Goal: Task Accomplishment & Management: Complete application form

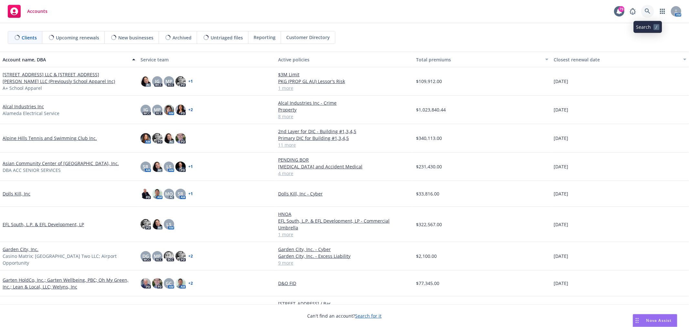
click at [650, 12] on icon at bounding box center [647, 11] width 6 height 6
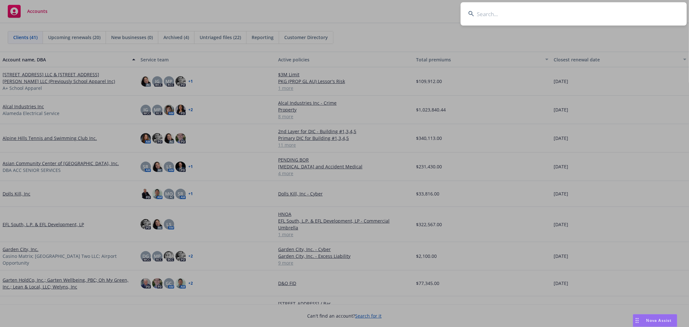
click at [495, 10] on input at bounding box center [573, 13] width 226 height 23
type input "m"
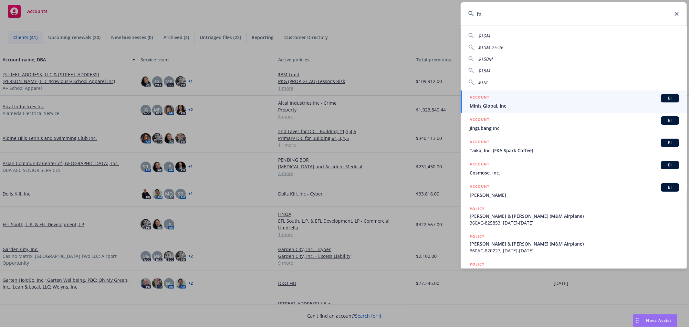
type input "f"
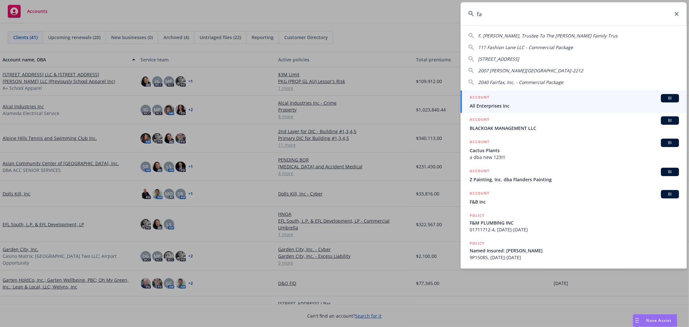
type input "f"
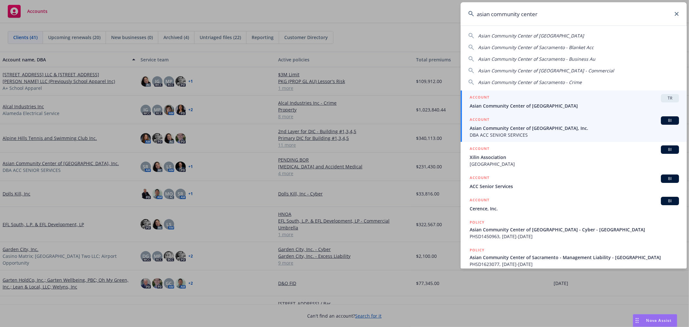
type input "asian community center"
click at [541, 130] on span "Asian Community Center of [GEOGRAPHIC_DATA], Inc." at bounding box center [573, 128] width 209 height 7
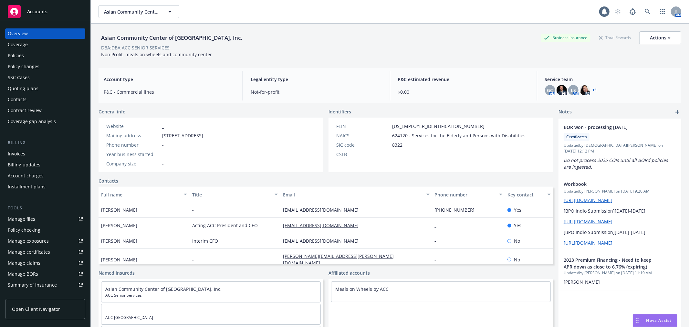
click at [50, 54] on div "Policies" at bounding box center [45, 55] width 75 height 10
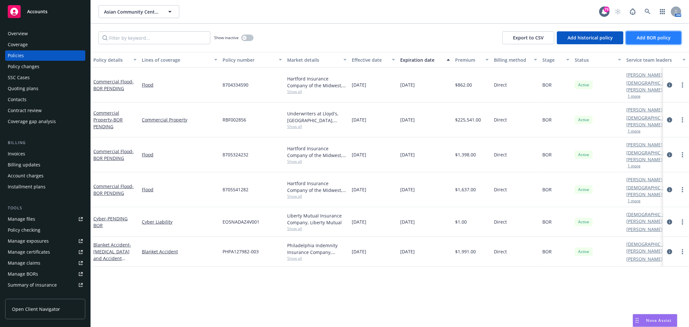
click at [640, 38] on span "Add BOR policy" at bounding box center [653, 38] width 34 height 6
select select "other"
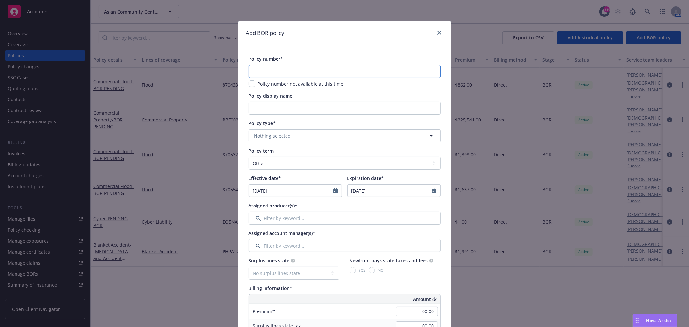
click at [295, 71] on input "text" at bounding box center [345, 71] width 192 height 13
paste input "HLCO00263700-PO"
type input "HLCO00263700-PO"
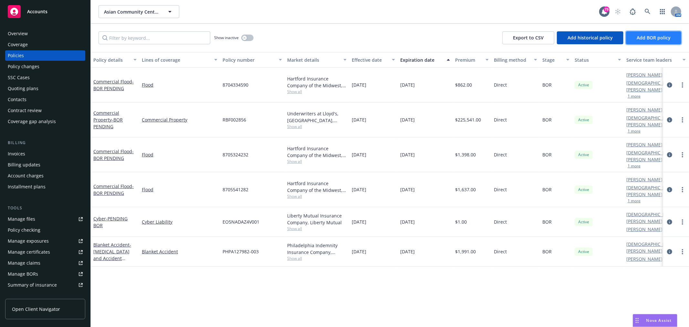
click at [663, 35] on span "Add BOR policy" at bounding box center [653, 38] width 34 height 6
select select "other"
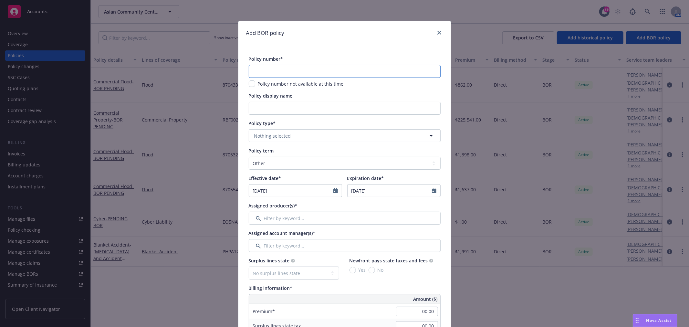
click at [333, 70] on input "text" at bounding box center [345, 71] width 192 height 13
paste input "HLCO00263700-PO"
type input "HLCO00263700-PO"
click at [297, 110] on input "Policy display name" at bounding box center [345, 108] width 192 height 13
click at [280, 139] on button "Nothing selected" at bounding box center [345, 135] width 192 height 13
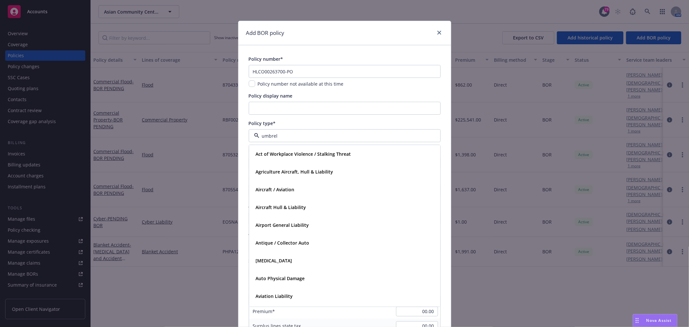
type input "[PERSON_NAME]"
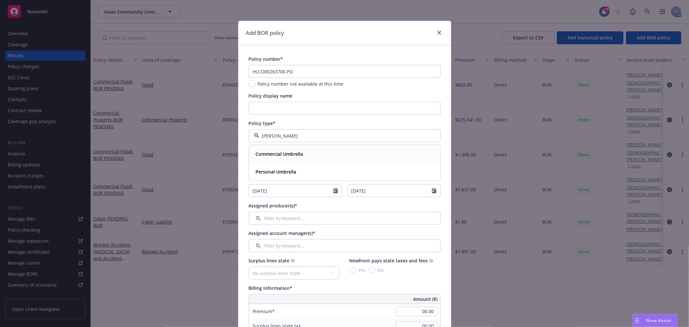
click at [287, 150] on div "Commercial Umbrella" at bounding box center [278, 153] width 51 height 9
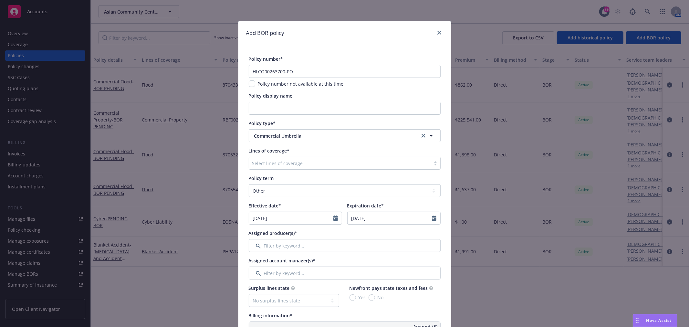
click at [280, 163] on div at bounding box center [339, 163] width 175 height 8
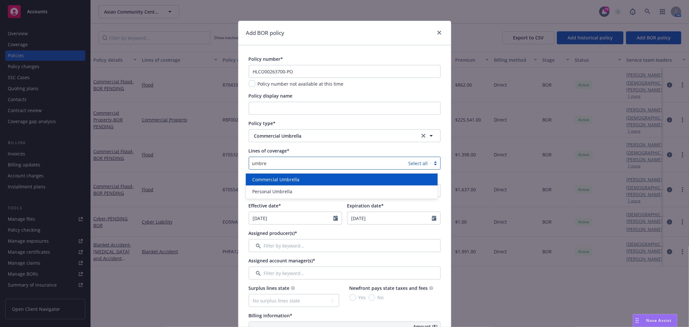
type input "umbrel"
click at [308, 178] on div "Commercial Umbrella" at bounding box center [342, 179] width 184 height 7
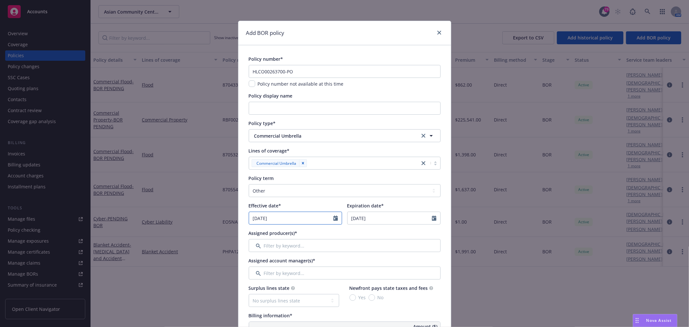
select select "9"
click at [278, 218] on input "[DATE]" at bounding box center [291, 218] width 84 height 12
click at [296, 232] on input "2025" at bounding box center [303, 233] width 21 height 7
type input "2024"
click at [310, 235] on input "2024" at bounding box center [303, 233] width 21 height 7
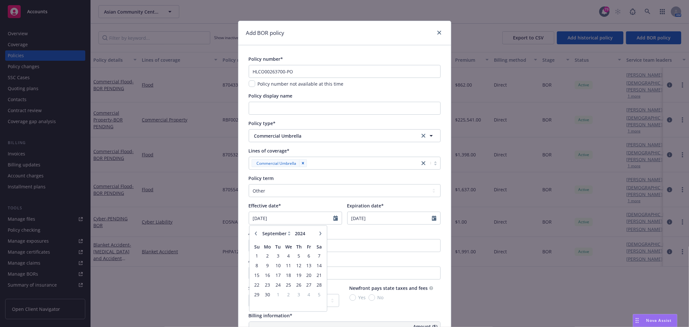
click at [320, 232] on button "button" at bounding box center [320, 234] width 8 height 8
click at [319, 233] on icon "button" at bounding box center [320, 233] width 2 height 4
select select "11"
click at [308, 257] on span "1" at bounding box center [308, 255] width 9 height 8
type input "[DATE]"
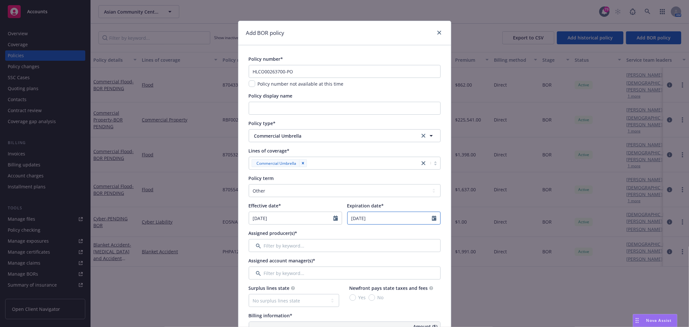
click at [377, 214] on input "[DATE]" at bounding box center [389, 218] width 84 height 12
select select "9"
click at [309, 182] on div "Policy term Select policy term 12 Month 6 Month 4 Month 3 Month 2 Month 1 Month…" at bounding box center [345, 186] width 192 height 22
click at [293, 191] on select "Select policy term 12 Month 6 Month 4 Month 3 Month 2 Month 1 Month 36 Month (3…" at bounding box center [345, 190] width 192 height 13
select select "12"
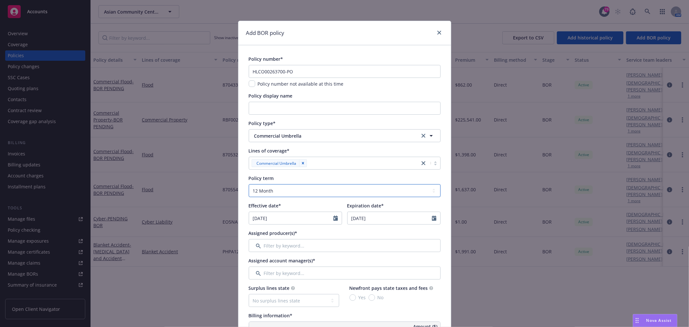
click at [249, 184] on select "Select policy term 12 Month 6 Month 4 Month 3 Month 2 Month 1 Month 36 Month (3…" at bounding box center [345, 190] width 192 height 13
type input "[DATE]"
click at [294, 244] on input "Filter by keyword..." at bounding box center [345, 245] width 192 height 13
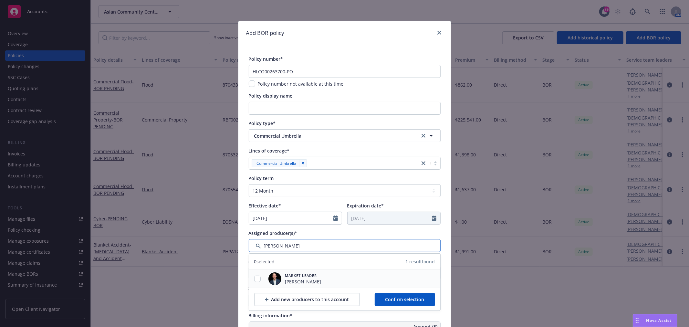
type input "[PERSON_NAME]"
click at [258, 276] on div at bounding box center [257, 278] width 17 height 7
click at [254, 279] on input "checkbox" at bounding box center [257, 278] width 6 height 6
checkbox input "true"
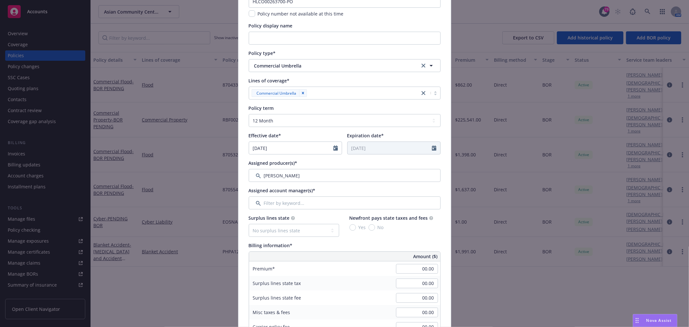
scroll to position [107, 0]
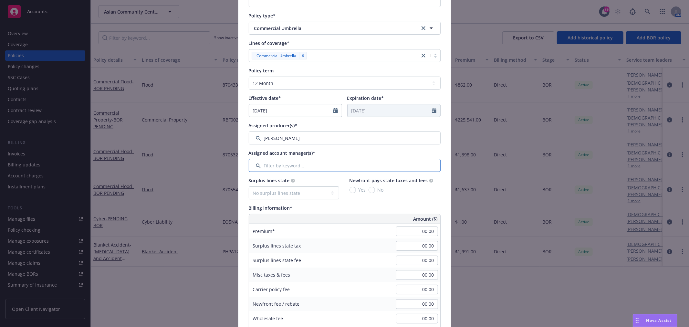
click at [308, 165] on input "Filter by keyword..." at bounding box center [345, 165] width 192 height 13
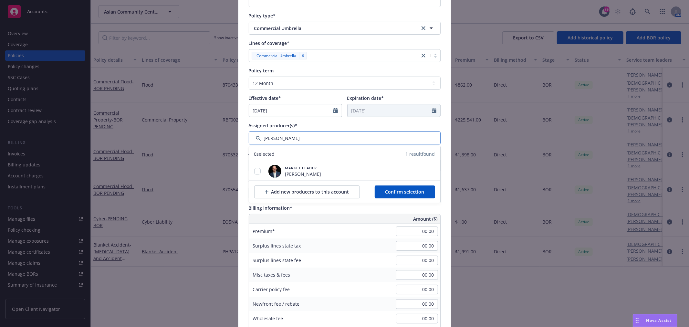
click at [291, 139] on input "Filter by keyword..." at bounding box center [345, 137] width 192 height 13
click at [256, 171] on input "checkbox" at bounding box center [257, 171] width 6 height 6
checkbox input "true"
click at [424, 191] on button "Confirm selection" at bounding box center [404, 191] width 60 height 13
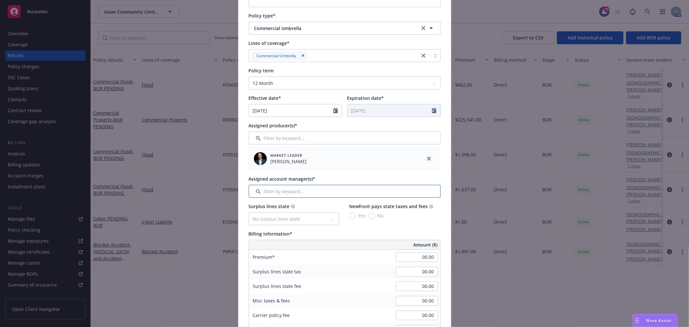
click at [302, 190] on input "Filter by keyword..." at bounding box center [345, 191] width 192 height 13
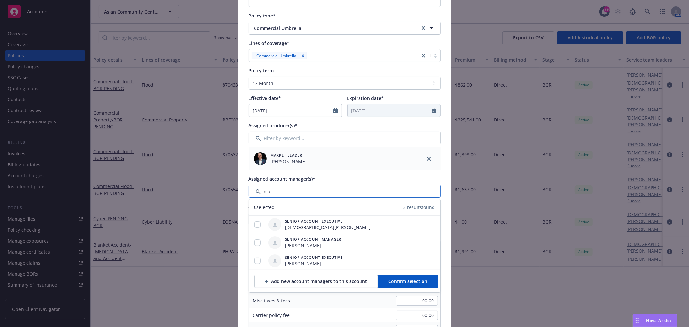
type input "m"
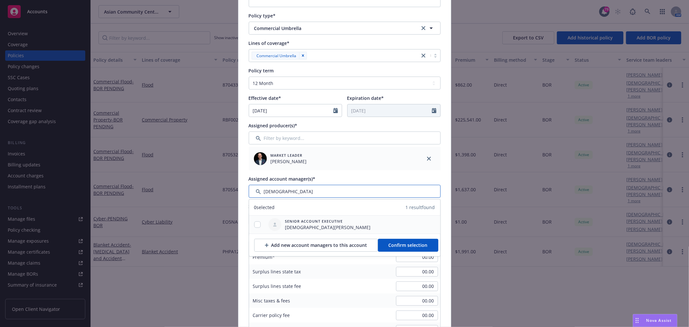
type input "[DEMOGRAPHIC_DATA]"
click at [256, 222] on input "checkbox" at bounding box center [257, 224] width 6 height 6
checkbox input "true"
click at [410, 249] on button "Confirm selection" at bounding box center [408, 245] width 60 height 13
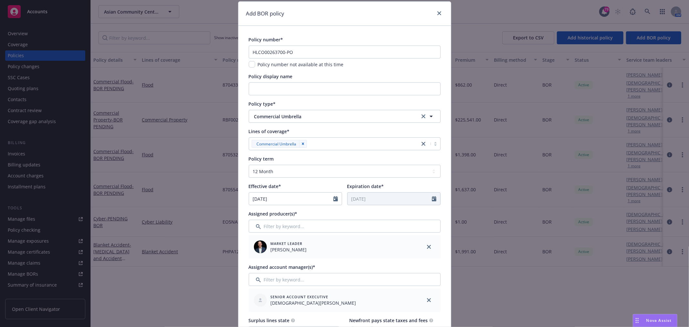
scroll to position [0, 0]
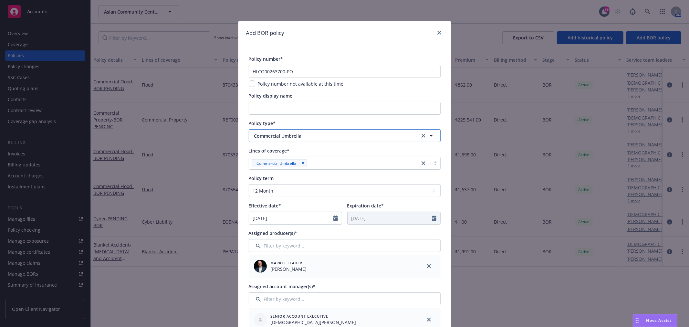
click at [328, 134] on span "Commercial Umbrella" at bounding box center [332, 135] width 156 height 7
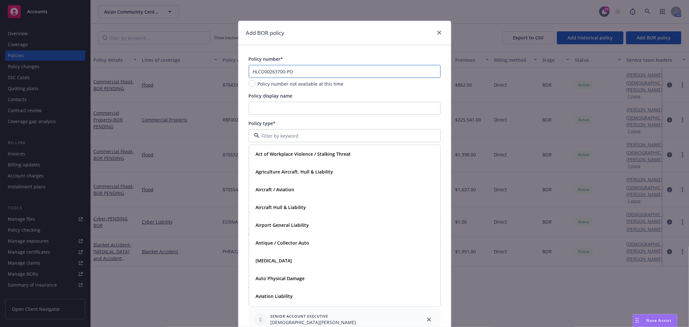
click at [319, 70] on input "HLCO00263700-PO" at bounding box center [345, 71] width 192 height 13
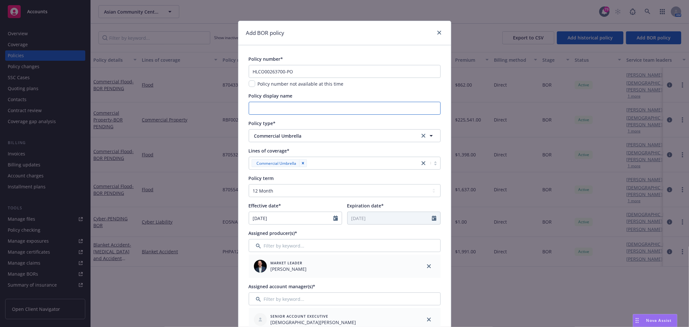
click at [307, 103] on input "Policy display name" at bounding box center [345, 108] width 192 height 13
type input "B"
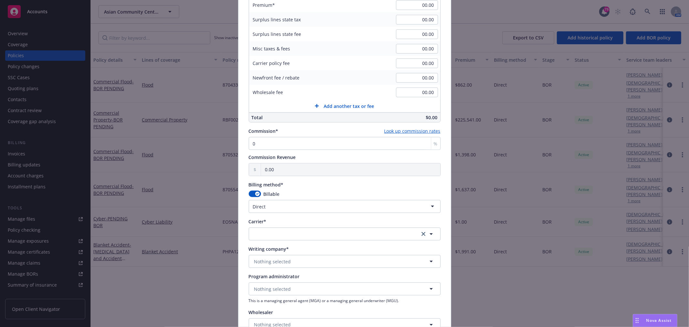
scroll to position [359, 0]
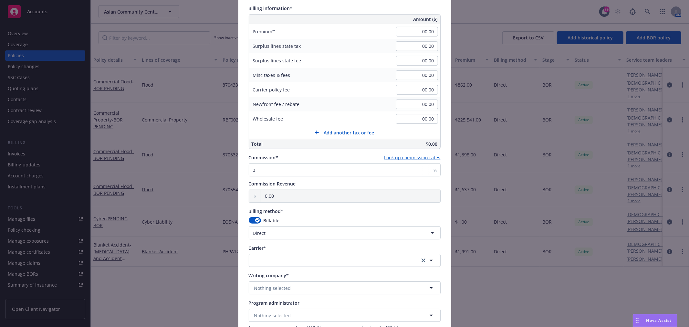
type input "PENDING BOR"
click at [424, 35] on input "00.00" at bounding box center [417, 32] width 42 height 10
type input "1.00"
click at [422, 40] on div "00.00" at bounding box center [417, 46] width 46 height 14
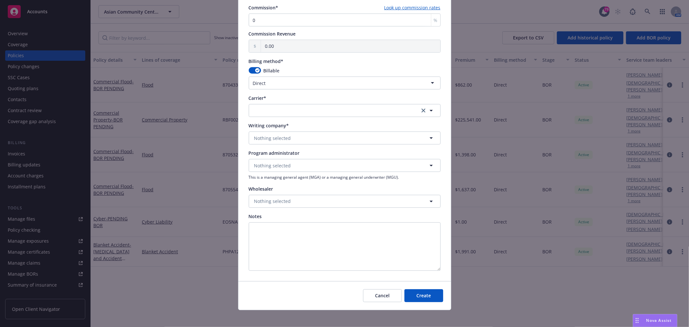
scroll to position [512, 0]
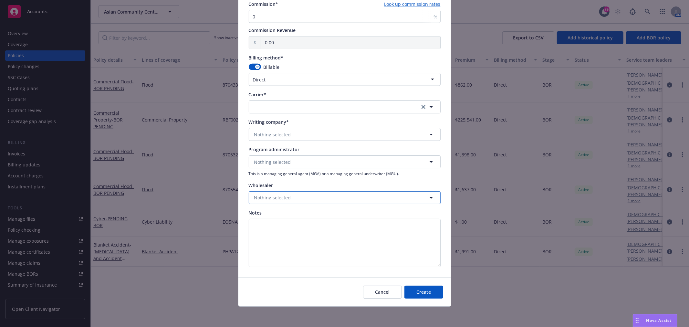
click at [267, 198] on span "Nothing selected" at bounding box center [272, 197] width 37 height 7
type input "crc"
click at [280, 149] on div "CRC Group Wholesaler" at bounding box center [344, 151] width 183 height 16
click at [295, 131] on button "Nothing selected" at bounding box center [345, 134] width 192 height 13
type input "starst"
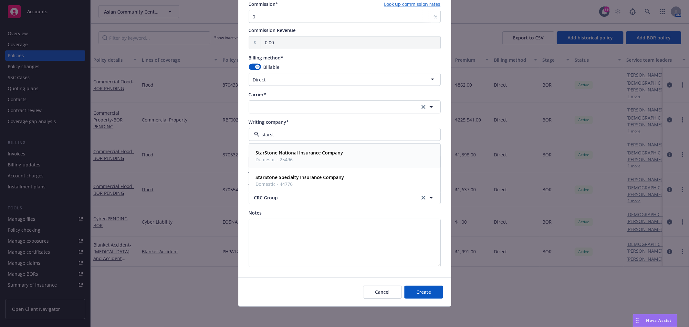
click at [338, 160] on span "Domestic - 25496" at bounding box center [299, 159] width 87 height 7
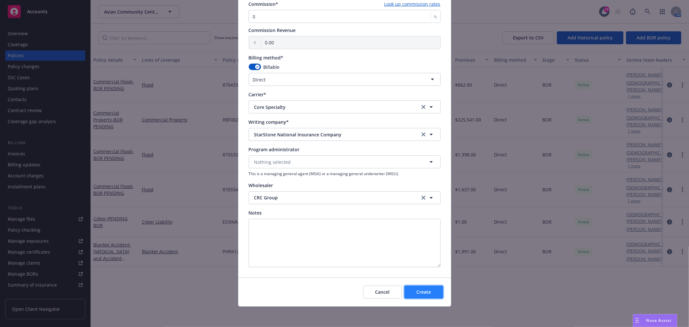
click at [428, 291] on button "Create" at bounding box center [423, 291] width 39 height 13
select select "other"
type input "[DATE]"
type input "00.00"
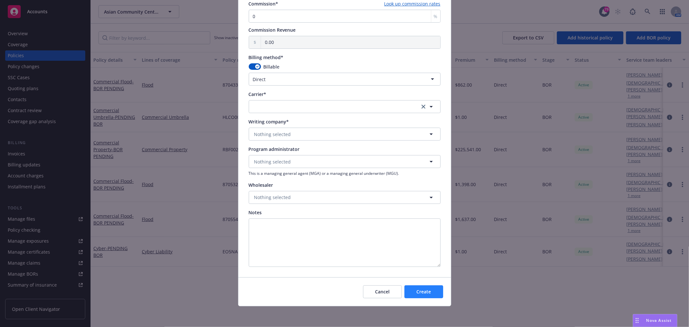
scroll to position [460, 0]
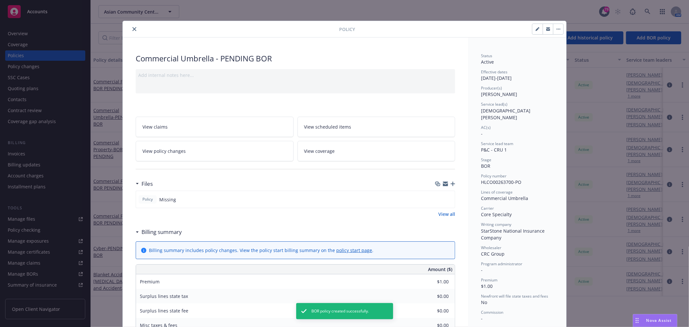
click at [450, 183] on icon "button" at bounding box center [452, 183] width 5 height 5
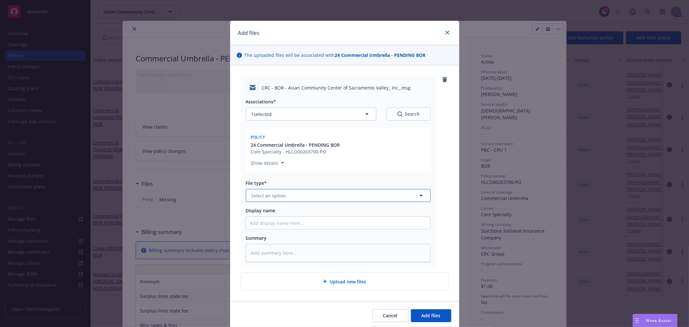
click at [293, 193] on button "Select an option" at bounding box center [338, 195] width 185 height 13
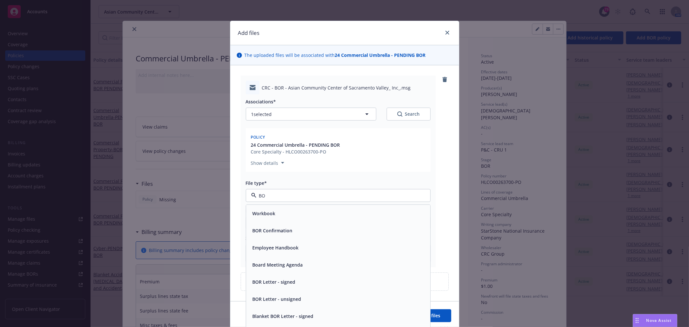
type input "B"
type input "ema"
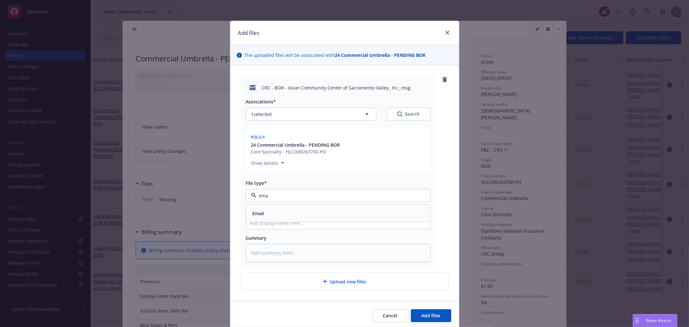
drag, startPoint x: 271, startPoint y: 210, endPoint x: 274, endPoint y: 208, distance: 3.6
click at [272, 209] on div "Email" at bounding box center [338, 213] width 176 height 9
click at [276, 220] on div "Associations* 1 selected Search Policy 24 Commercial Umbrella - PENDING BOR Cor…" at bounding box center [338, 177] width 185 height 167
click at [277, 220] on input "Display name" at bounding box center [338, 223] width 184 height 12
type textarea "x"
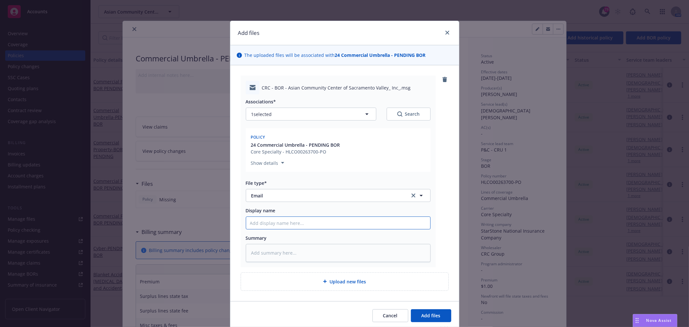
type input "T"
type textarea "x"
type input "To"
type textarea "x"
type input "To"
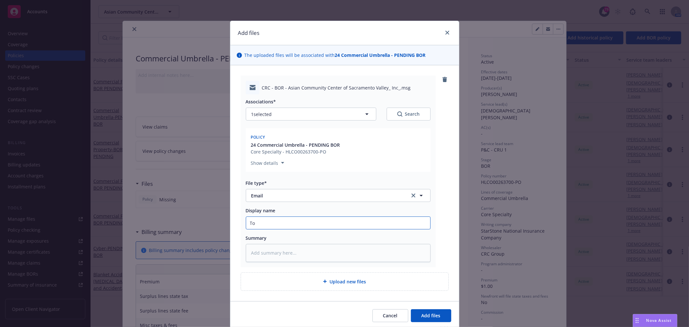
type textarea "x"
type input "To C"
type textarea "x"
type input "To CR"
type textarea "x"
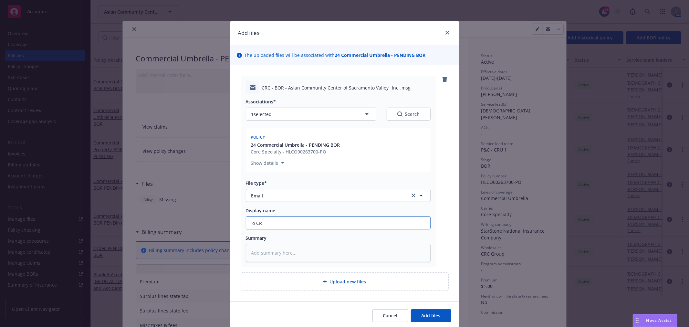
type input "To CRC"
type textarea "x"
type input "To CR"
type textarea "x"
type input "To C"
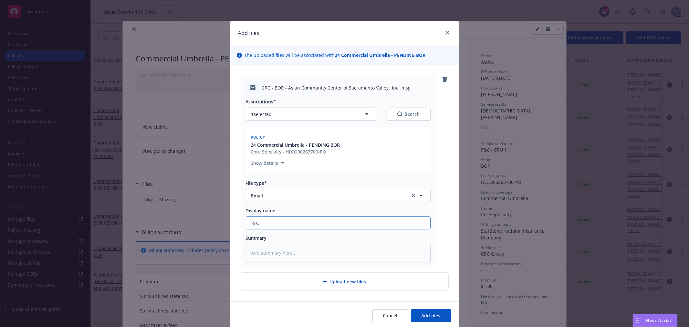
type textarea "x"
type input "To"
type textarea "x"
type input "To"
type textarea "x"
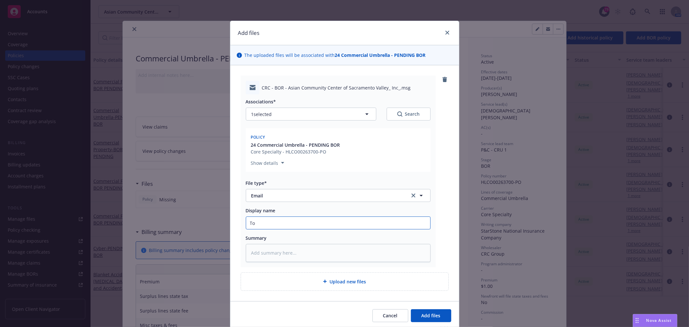
type input "T"
type textarea "x"
type input "Y"
type textarea "x"
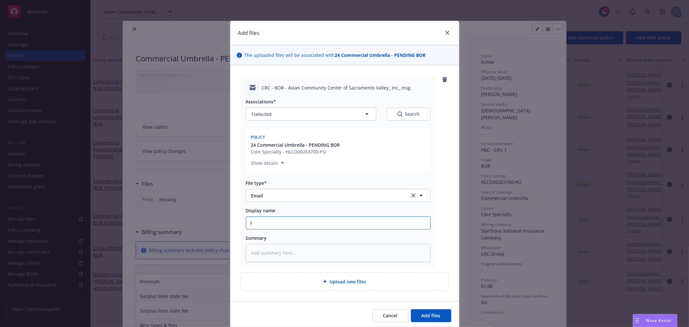
type input "Ym"
type textarea "x"
type input "Ymb"
type textarea "x"
type input "Ym"
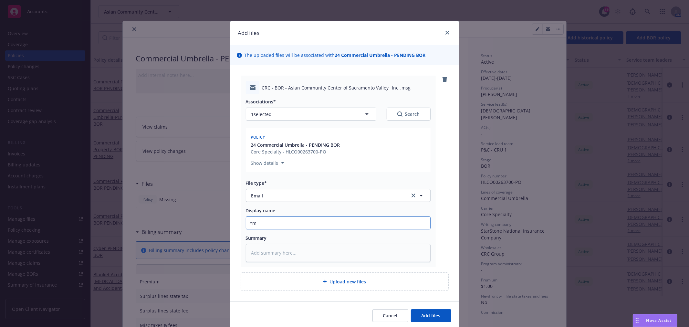
type textarea "x"
type input "Y"
type textarea "x"
type input "B"
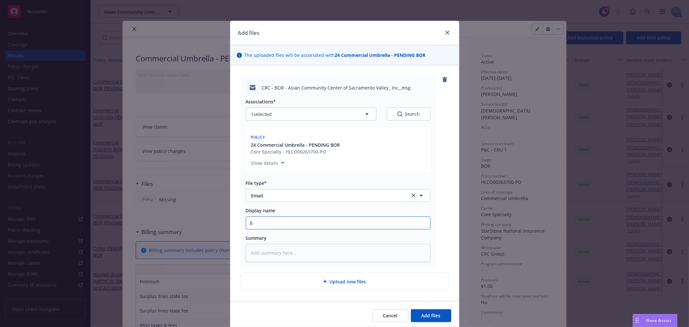
type textarea "x"
type input "BO"
type textarea "x"
type input "B"
type textarea "x"
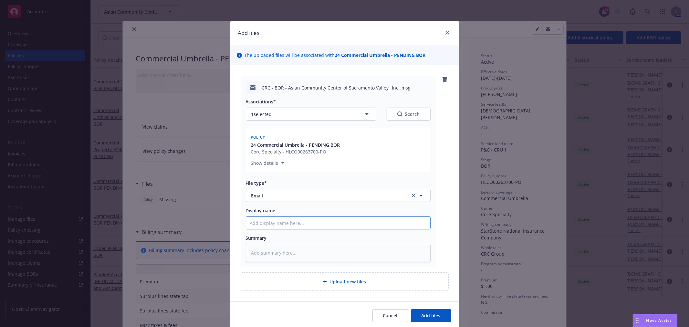
type input "U"
type textarea "x"
type input "UY"
type textarea "x"
type input "UYm"
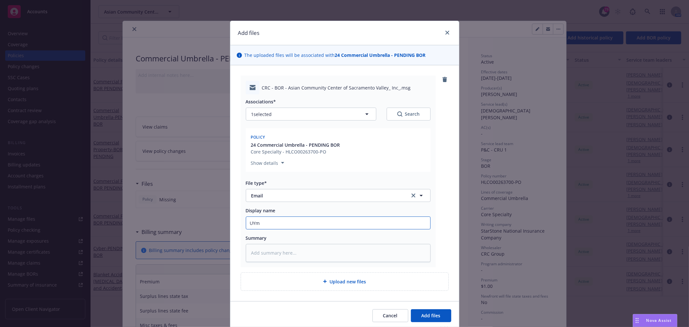
type textarea "x"
type input "UY"
type textarea "x"
type input "U"
type textarea "x"
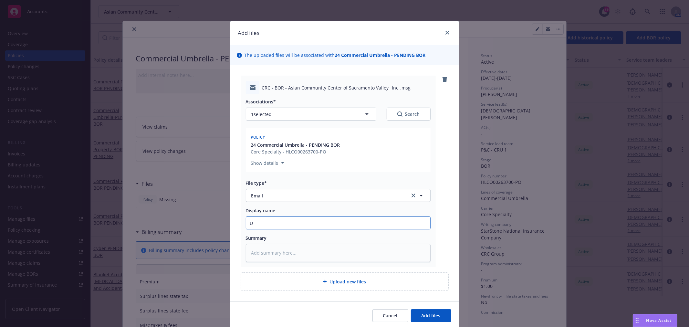
type input "Um"
type textarea "x"
type input "Umb"
type textarea "x"
type input "Umbr"
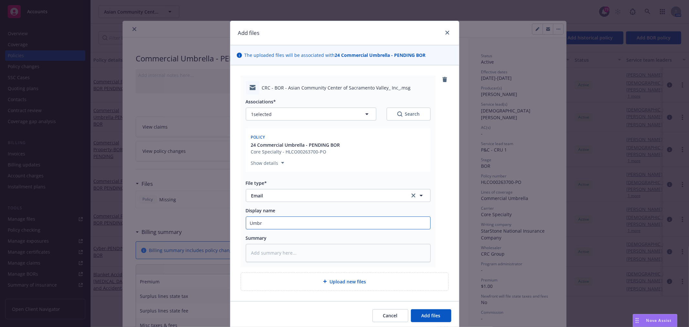
type textarea "x"
type input "Umbre"
type textarea "x"
type input "Umbrel"
type textarea "x"
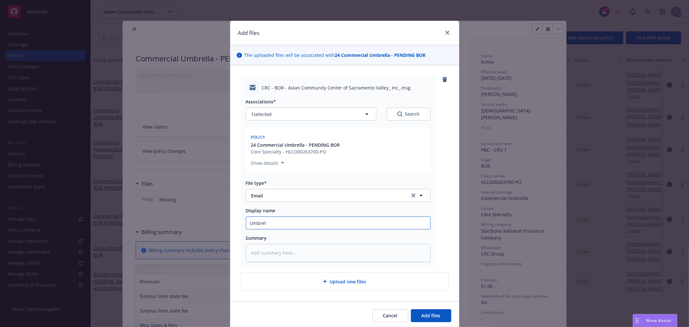
type input "[PERSON_NAME]"
type textarea "x"
type input "Umbrella"
type textarea "x"
type input "Umbrella"
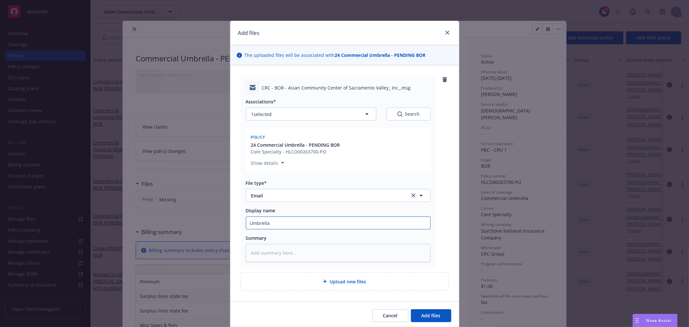
type textarea "x"
type input "Umbrella B"
type textarea "x"
type input "Umbrella BO"
type textarea "x"
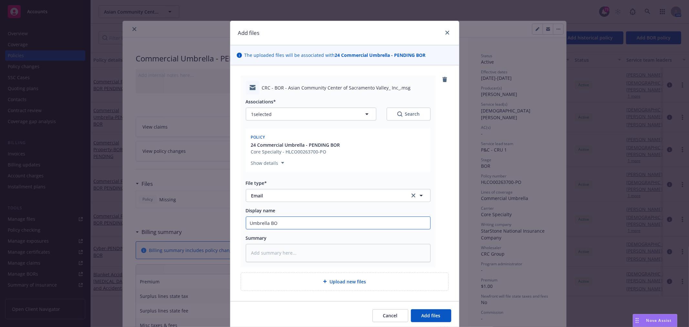
type input "Umbrella BOR"
type textarea "x"
type input "Umbrella BOR"
type textarea "x"
type input "Umbrella BOR -"
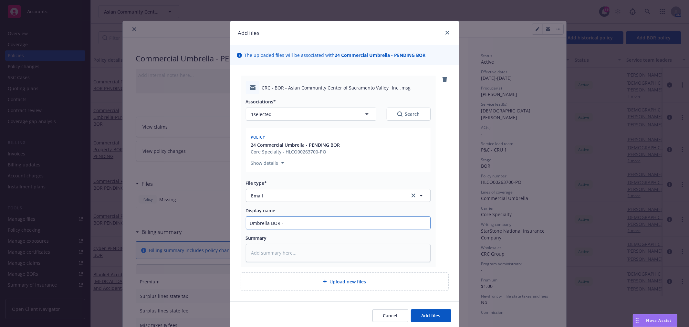
type textarea "x"
type input "Umbrella BOR - T"
type textarea "x"
type input "Umbrella BOR -"
type textarea "x"
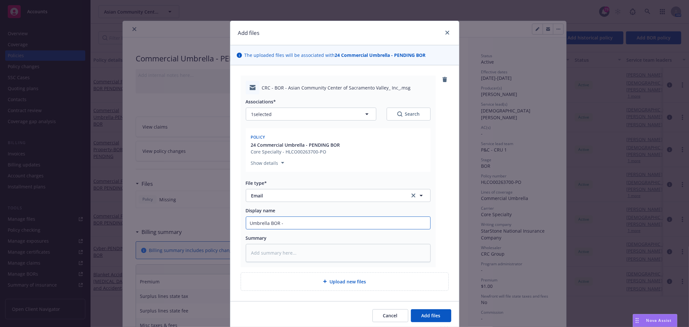
type input "Umbrella BOR -"
type textarea "x"
type input "Umbrella BOR"
type textarea "x"
type input "Umbrella BOR"
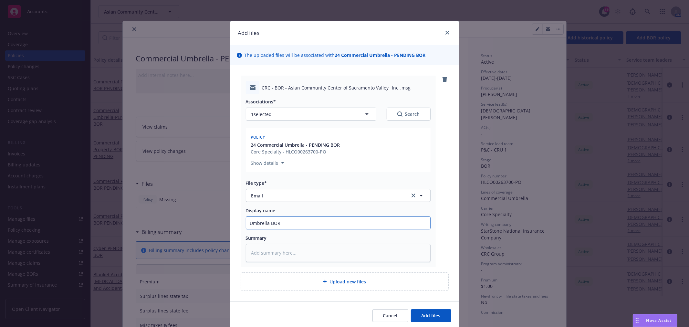
type textarea "x"
type input "Umbrella BO"
type textarea "x"
type input "Umbrella B"
type textarea "x"
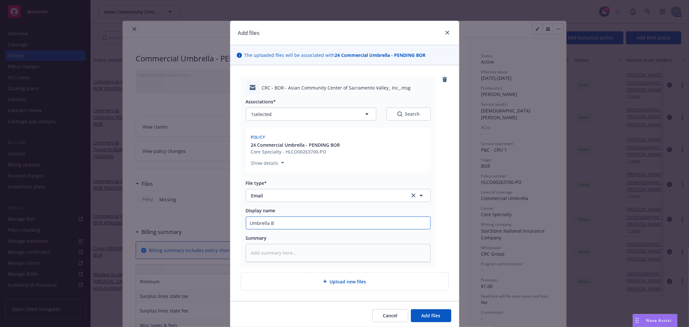
type input "Umbrella"
type textarea "x"
type input "Umbrella -"
type textarea "x"
type input "Umbrella -"
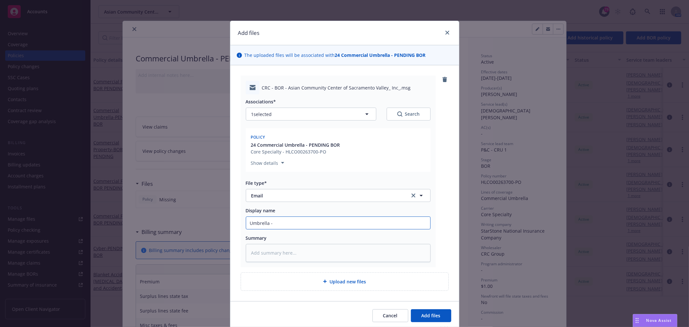
type textarea "x"
type input "Umbrella - R"
type textarea "x"
type input "Umbrella - Re"
type textarea "x"
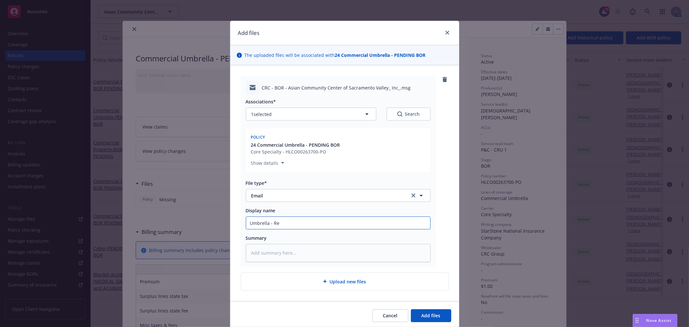
type input "Umbrella - Req"
type textarea "x"
type input "Umbrella - Requ"
type textarea "x"
type input "Umbrella - Reque"
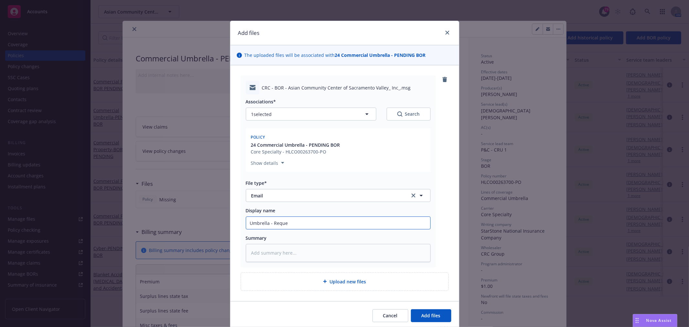
type textarea "x"
type input "Umbrella - Reques"
type textarea "x"
type input "Umbrella - Request"
type textarea "x"
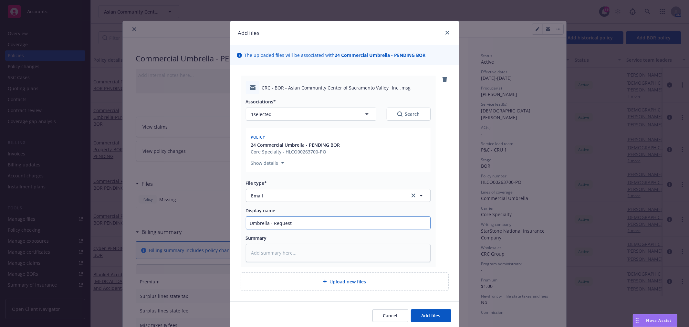
type input "Umbrella - Request"
type textarea "x"
type input "Umbrella - Request t"
type textarea "x"
type input "Umbrella - Request to"
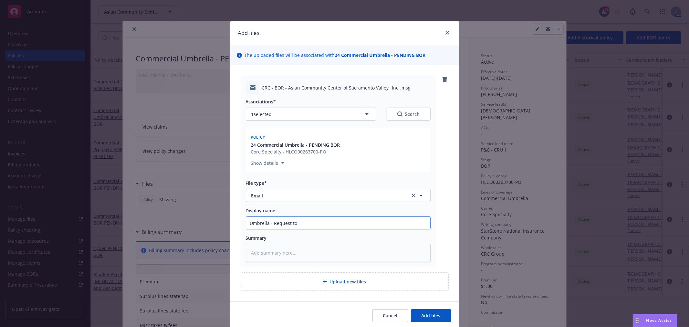
type textarea "x"
type input "Umbrella - Request to"
type textarea "x"
type input "Umbrella - Request to"
type textarea "x"
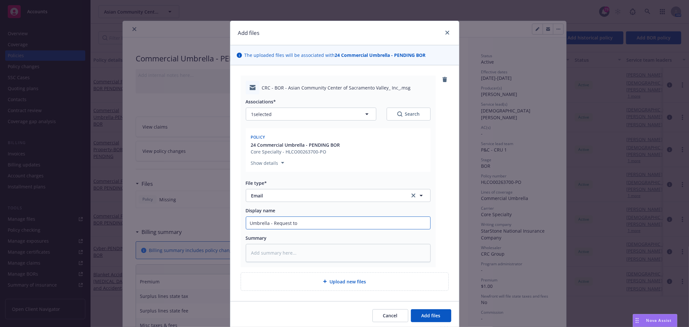
type input "Umbrella - Request t"
type textarea "x"
type input "Umbrella - Request"
type textarea "x"
type input "Umbrella - Request"
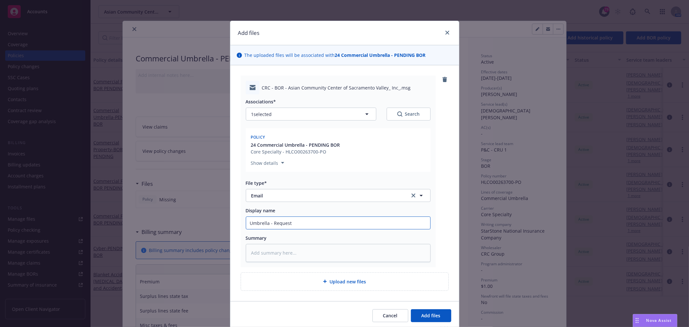
type textarea "x"
type input "Umbrella - Reques"
type textarea "x"
type input "Umbrella - Reque"
type textarea "x"
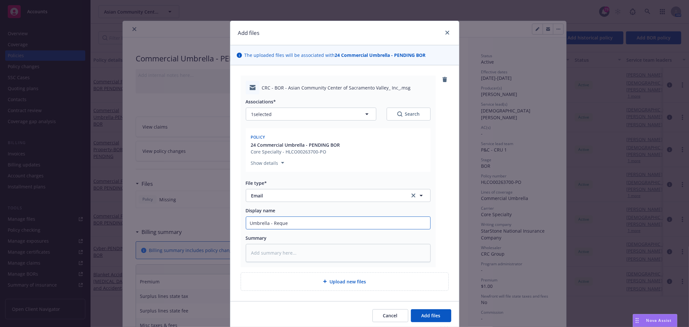
type input "Umbrella - Requ"
type textarea "x"
type input "Umbrella - Req"
type textarea "x"
type input "Umbrella - Re"
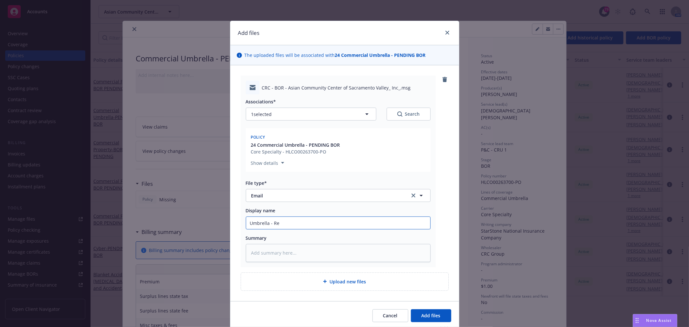
type textarea "x"
type input "Umbrella - R"
type textarea "x"
type input "Umbrella -"
type textarea "x"
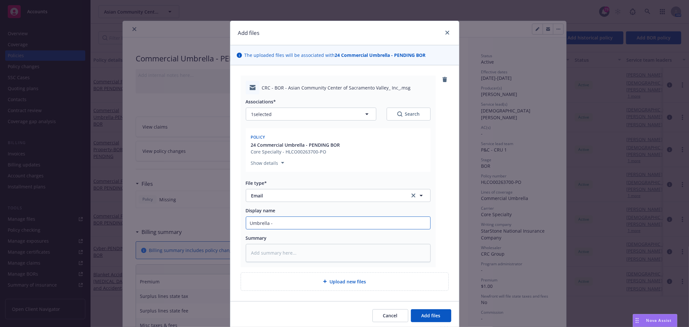
type input "Umbrella - B"
type textarea "x"
type input "Umbrella - BOR"
type textarea "x"
type input "Umbrella - BOR"
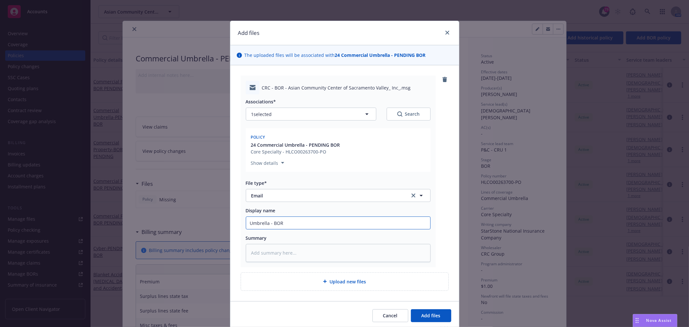
type textarea "x"
type input "Umbrella - BOR l"
type textarea "x"
type input "Umbrella - BOR le"
type textarea "x"
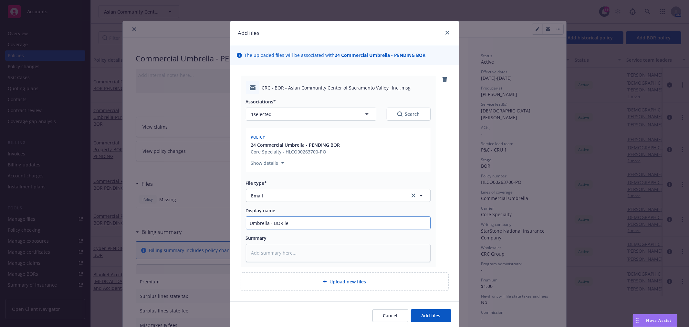
type input "Umbrella - BOR let"
type textarea "x"
type input "Umbrella - BOR lett"
type textarea "x"
type input "Umbrella - BOR lette"
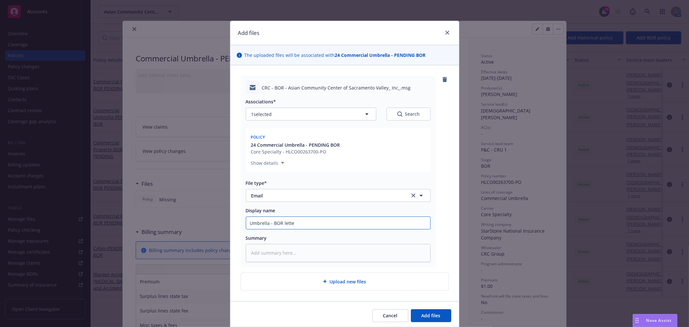
type textarea "x"
type input "Umbrella - BOR letter"
click at [424, 311] on button "Add files" at bounding box center [431, 315] width 40 height 13
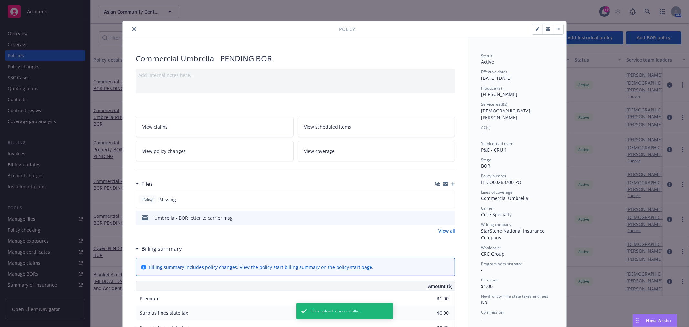
click at [451, 183] on icon "button" at bounding box center [452, 183] width 5 height 5
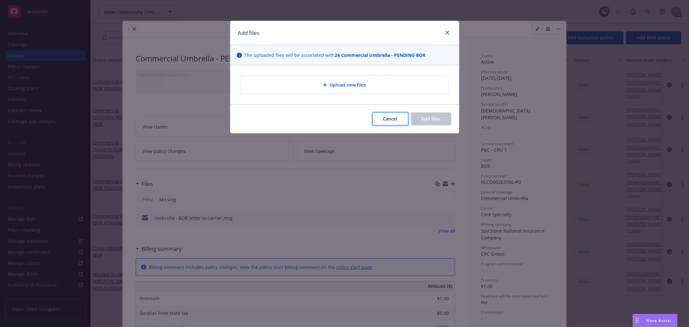
click at [389, 121] on span "Cancel" at bounding box center [390, 119] width 15 height 6
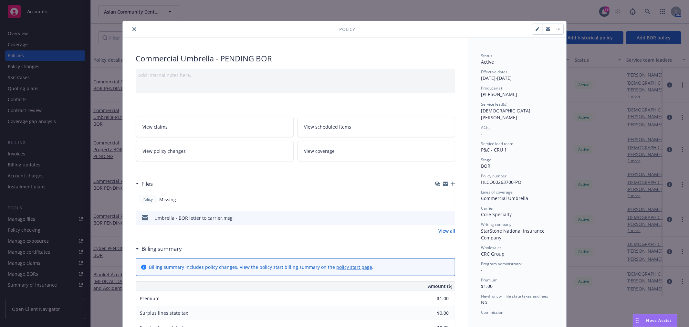
click at [133, 26] on button "close" at bounding box center [134, 29] width 8 height 8
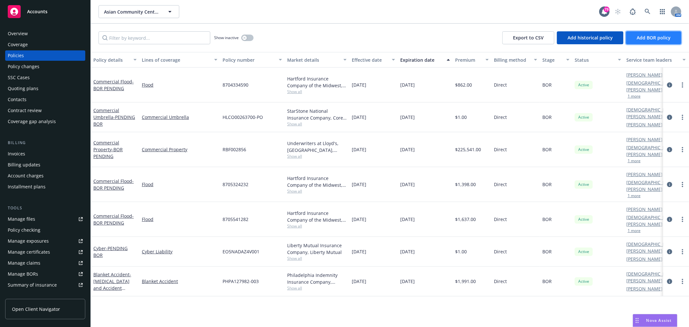
click at [662, 35] on span "Add BOR policy" at bounding box center [653, 38] width 34 height 6
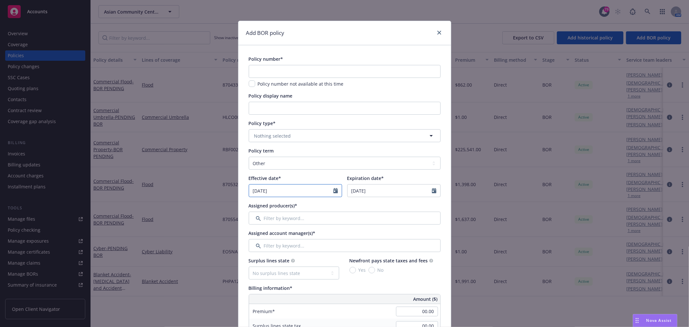
click at [333, 188] on icon "Calendar" at bounding box center [335, 190] width 5 height 5
click at [432, 192] on icon "Calendar" at bounding box center [434, 190] width 5 height 5
click at [404, 235] on span "11" at bounding box center [407, 238] width 9 height 8
click at [335, 188] on div at bounding box center [337, 190] width 8 height 12
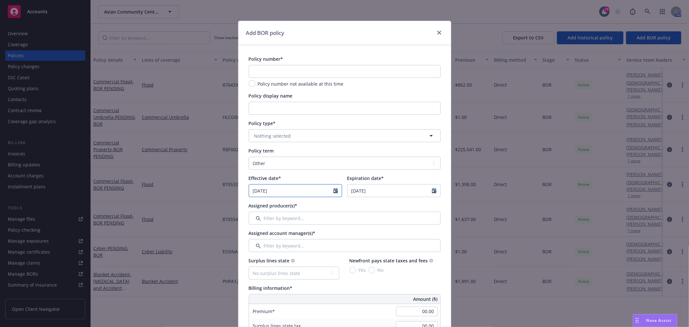
click at [333, 190] on icon "Calendar" at bounding box center [335, 190] width 5 height 5
click at [304, 227] on span "5" at bounding box center [308, 228] width 9 height 8
click at [290, 66] on input "text" at bounding box center [345, 71] width 192 height 13
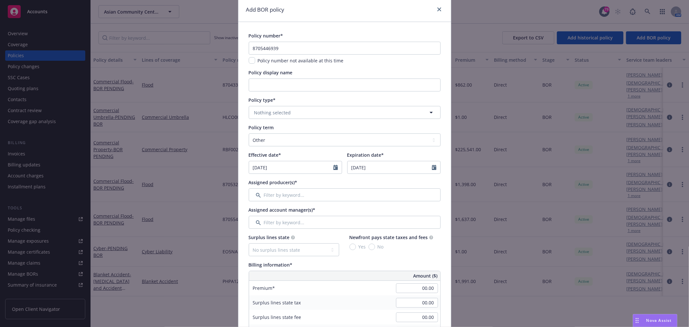
scroll to position [36, 0]
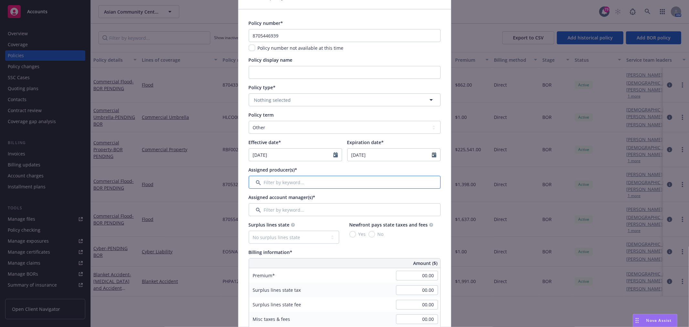
click at [291, 186] on input "Filter by keyword..." at bounding box center [345, 182] width 192 height 13
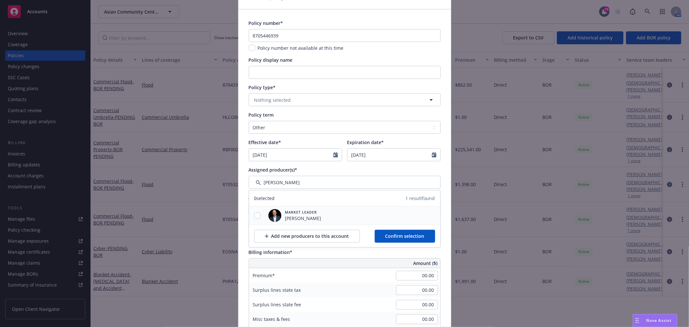
click at [256, 209] on div at bounding box center [257, 215] width 17 height 18
click at [254, 215] on input "checkbox" at bounding box center [257, 215] width 6 height 6
click at [420, 238] on span "Confirm selection" at bounding box center [404, 236] width 39 height 6
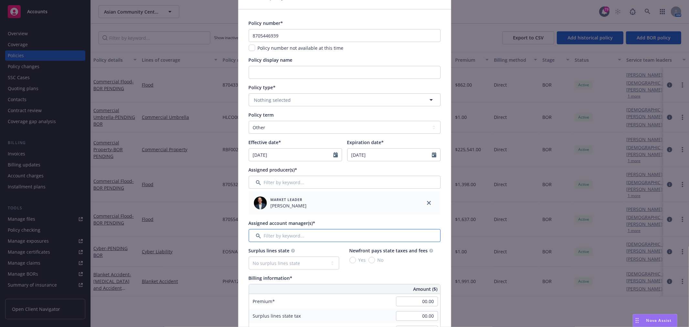
click at [311, 241] on input "Filter by keyword..." at bounding box center [345, 235] width 192 height 13
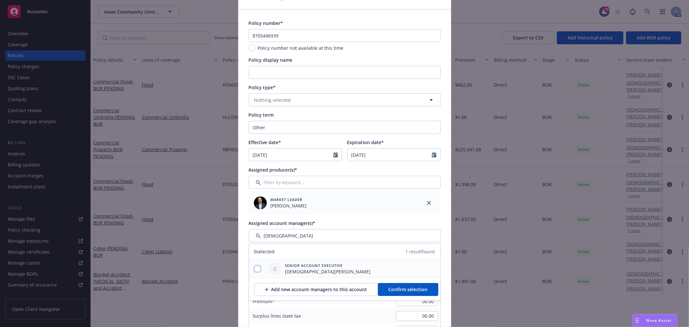
click at [257, 266] on input "checkbox" at bounding box center [257, 268] width 6 height 6
click at [414, 291] on span "Confirm selection" at bounding box center [407, 289] width 39 height 6
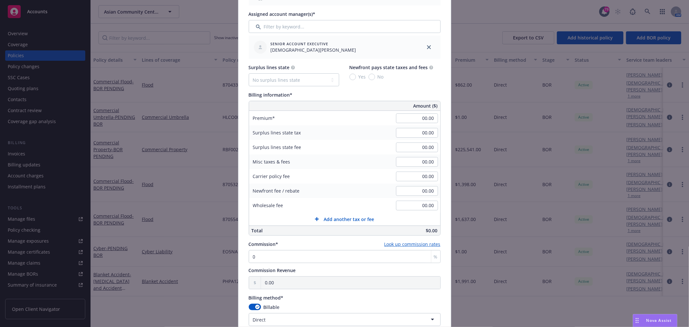
scroll to position [251, 0]
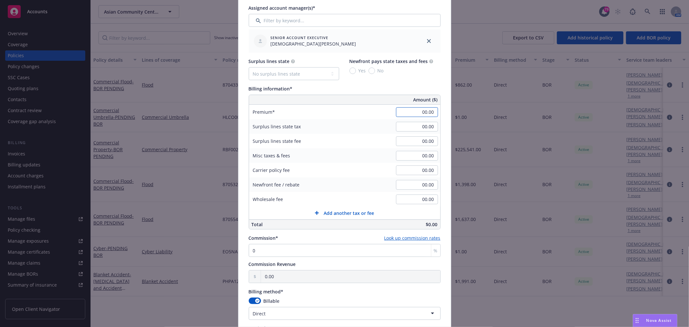
click at [415, 109] on input "00.00" at bounding box center [417, 112] width 42 height 10
click at [423, 128] on input "00.00" at bounding box center [417, 127] width 42 height 10
click at [415, 167] on input "00.00" at bounding box center [417, 170] width 42 height 10
click at [419, 153] on input "00.00" at bounding box center [417, 156] width 42 height 10
click at [422, 169] on input "47.00" at bounding box center [417, 170] width 42 height 10
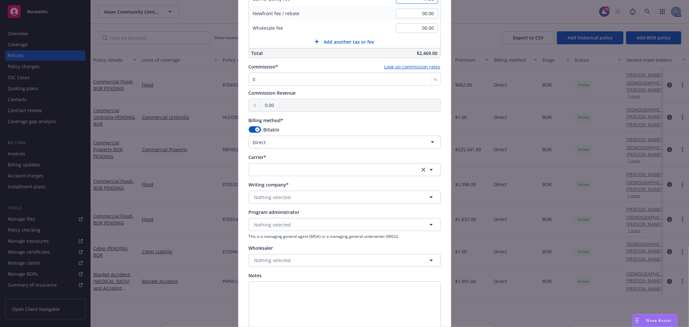
scroll to position [430, 0]
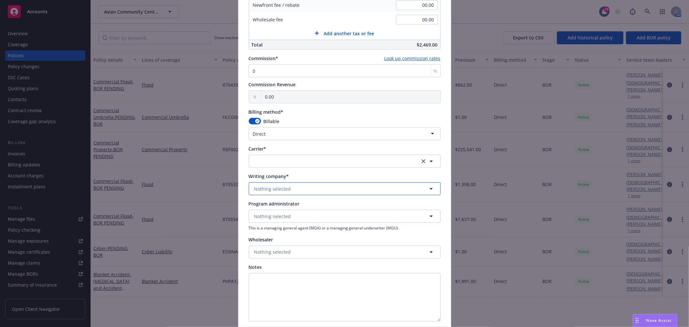
click at [283, 187] on span "Nothing selected" at bounding box center [272, 188] width 37 height 7
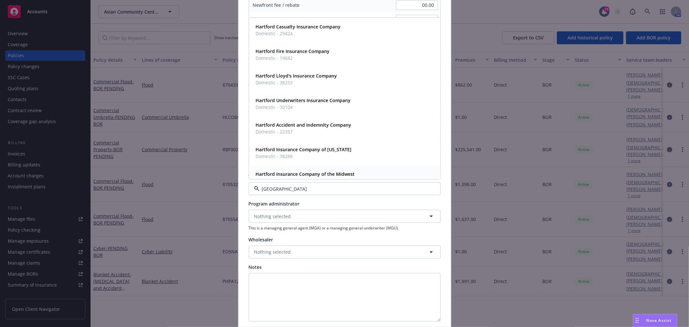
click at [351, 176] on div "Hartford Insurance Company of the Midwest Domestic - 37478" at bounding box center [304, 177] width 103 height 16
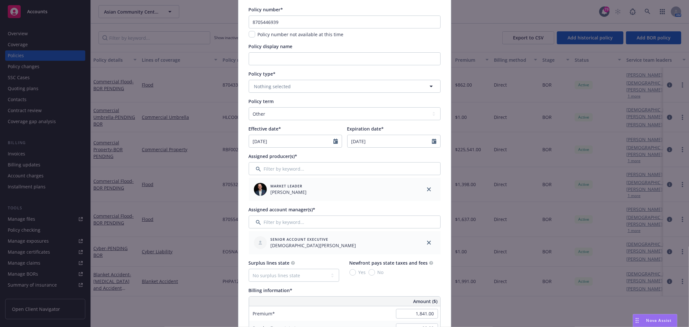
scroll to position [0, 0]
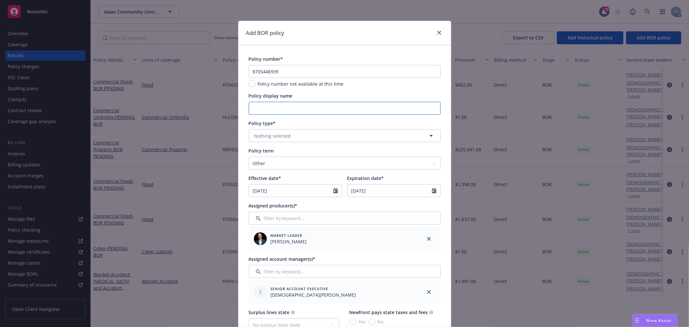
click at [296, 108] on input "Policy display name" at bounding box center [345, 108] width 192 height 13
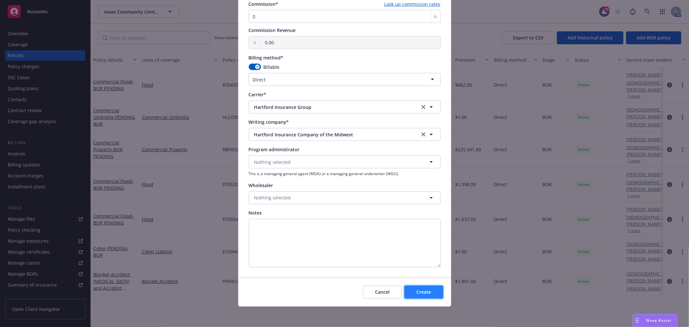
click at [416, 289] on span "Create" at bounding box center [423, 292] width 15 height 6
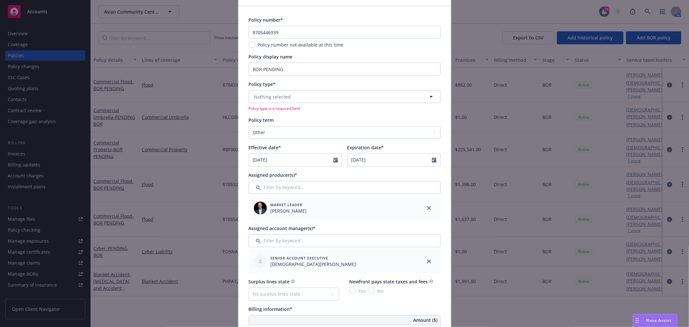
scroll to position [26, 0]
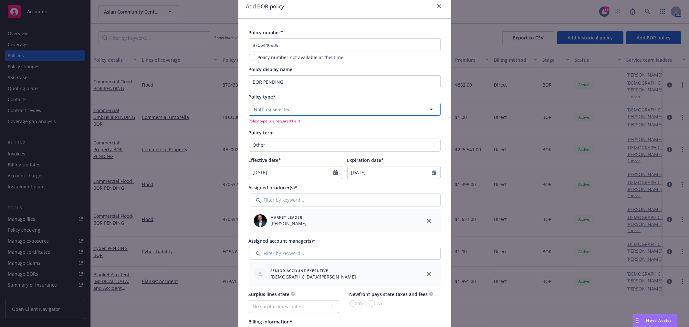
click at [283, 110] on span "Nothing selected" at bounding box center [272, 109] width 37 height 7
click at [277, 123] on div "Commercial Flood" at bounding box center [275, 127] width 44 height 9
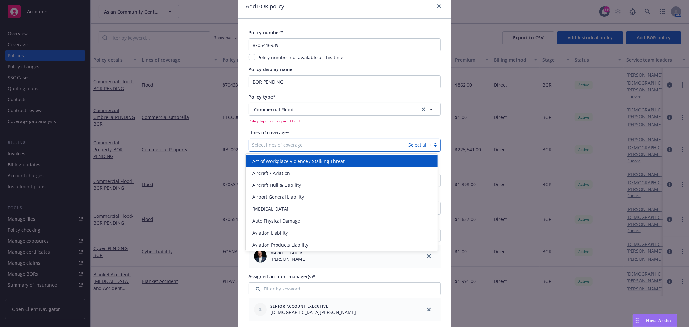
click at [268, 147] on div at bounding box center [328, 145] width 153 height 8
click at [264, 162] on div "Flood" at bounding box center [342, 161] width 184 height 7
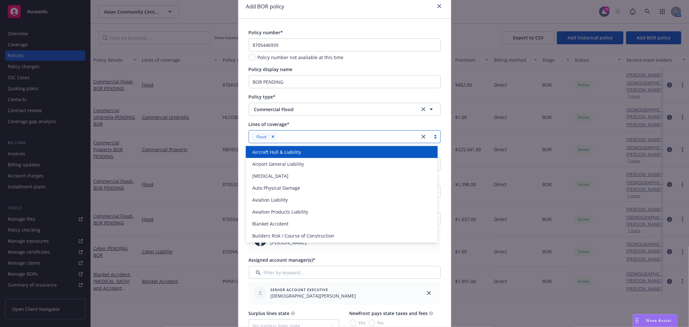
scroll to position [36, 0]
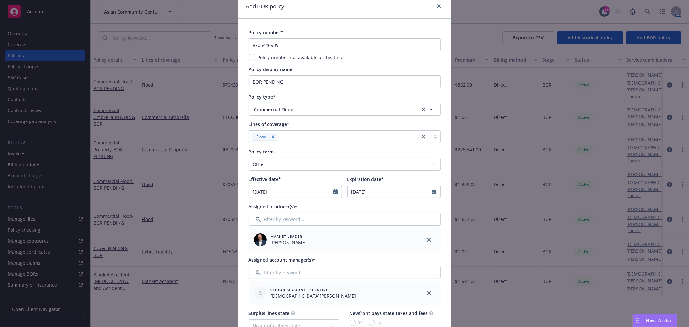
click at [360, 123] on div "Lines of coverage*" at bounding box center [345, 124] width 192 height 7
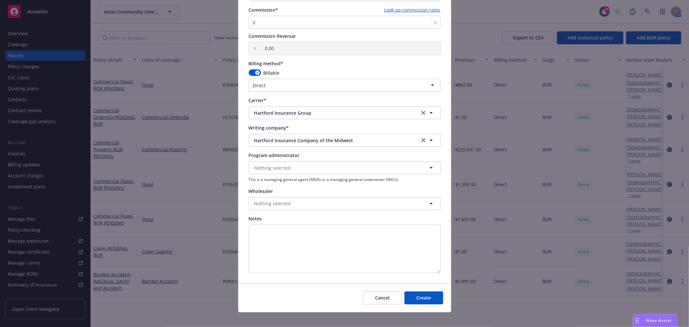
scroll to position [512, 0]
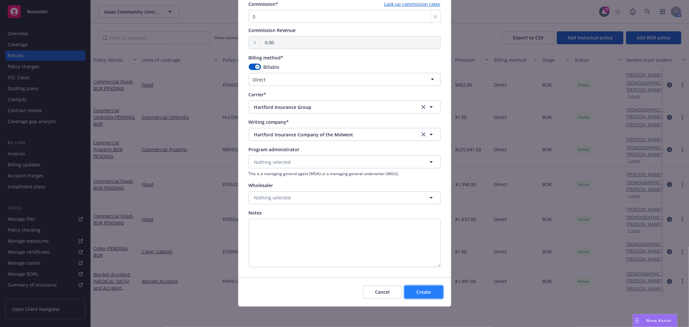
click at [428, 292] on button "Create" at bounding box center [423, 291] width 39 height 13
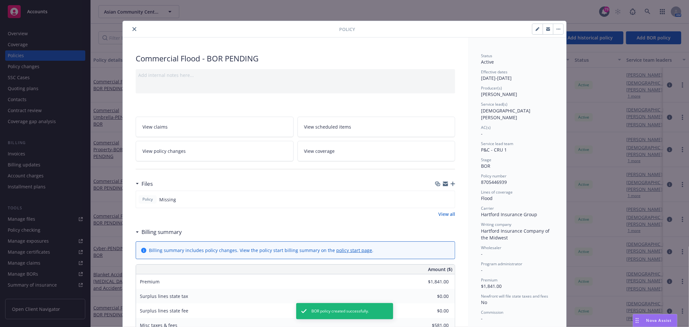
click at [535, 30] on icon "button" at bounding box center [537, 29] width 4 height 4
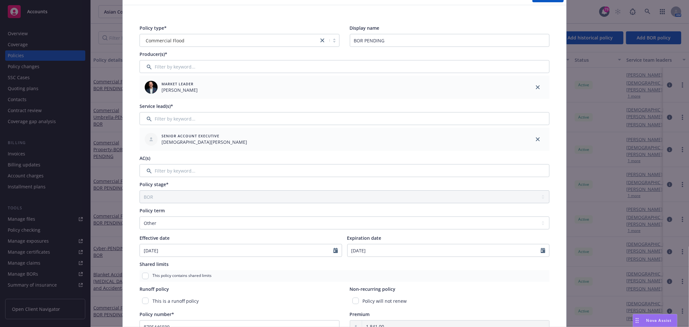
scroll to position [36, 0]
click at [410, 249] on input "[DATE]" at bounding box center [443, 248] width 193 height 12
click at [195, 250] on input "[DATE]" at bounding box center [236, 248] width 193 height 12
click at [411, 247] on input "Expiration date" at bounding box center [443, 248] width 193 height 12
click at [403, 185] on span "5" at bounding box center [407, 185] width 9 height 8
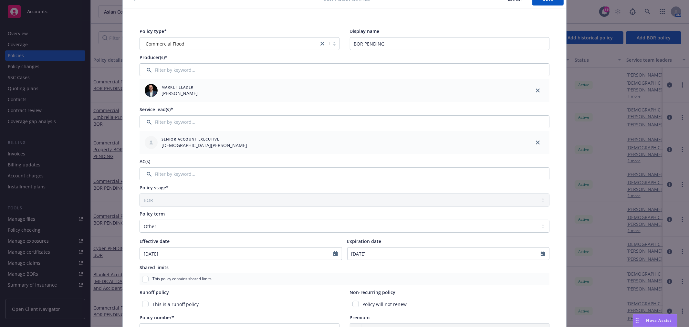
scroll to position [0, 0]
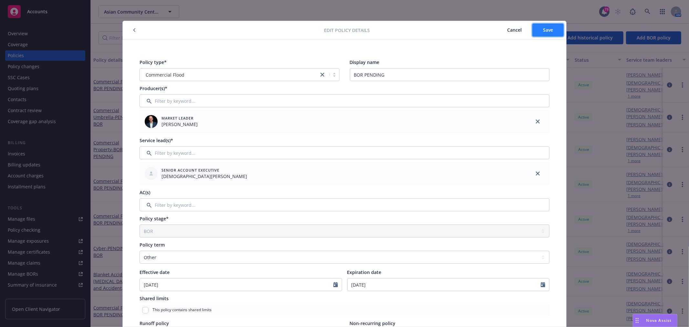
click at [556, 31] on button "Save" at bounding box center [547, 30] width 31 height 13
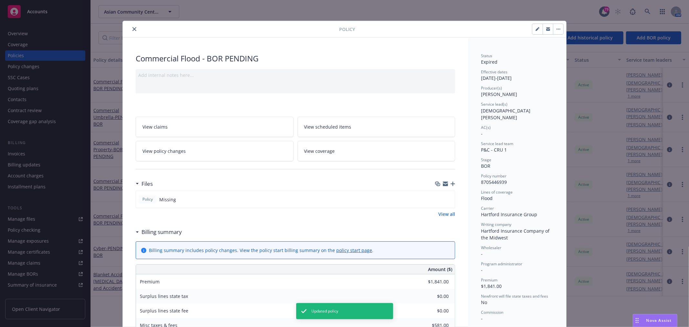
click at [132, 27] on icon "close" at bounding box center [134, 29] width 4 height 4
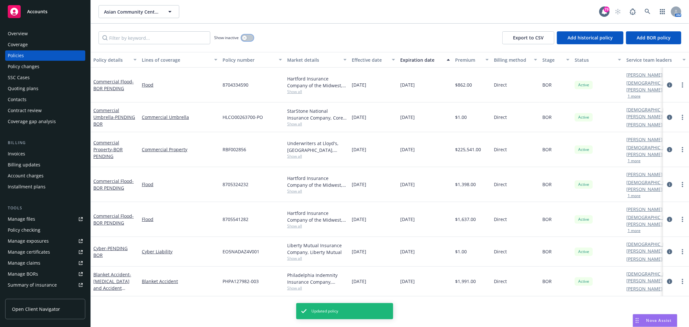
click at [248, 38] on button "button" at bounding box center [247, 38] width 12 height 6
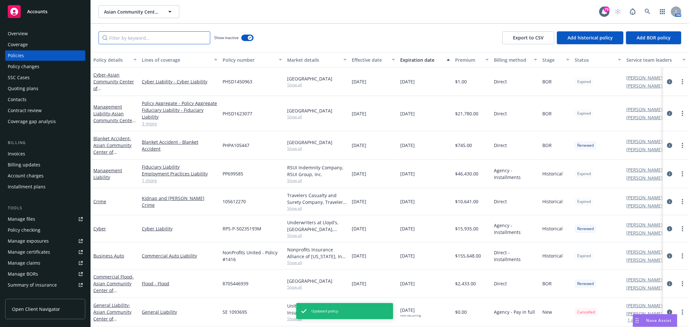
click at [137, 39] on input "Filter by keyword..." at bounding box center [154, 37] width 112 height 13
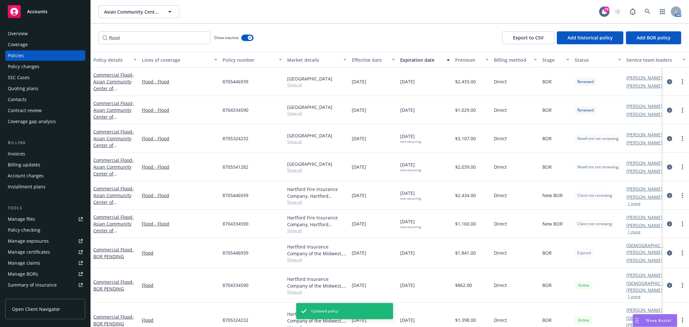
click at [421, 56] on div "Expiration date" at bounding box center [421, 59] width 43 height 7
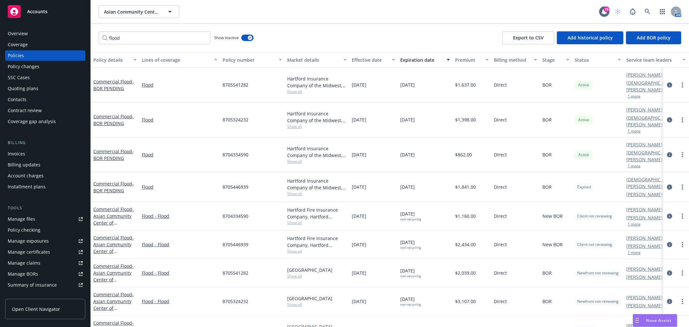
click at [421, 56] on div "Expiration date" at bounding box center [421, 59] width 43 height 7
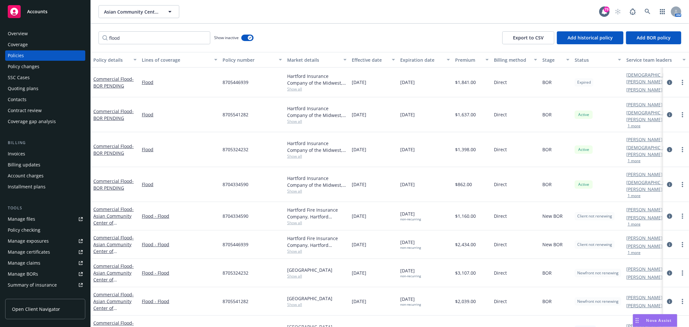
click at [39, 54] on div "Policies" at bounding box center [45, 55] width 75 height 10
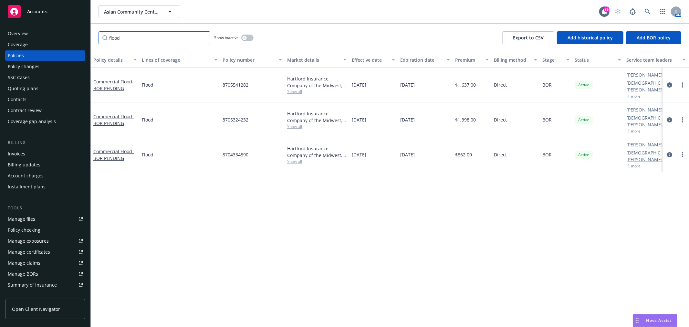
click at [142, 31] on input "flood" at bounding box center [154, 37] width 112 height 13
drag, startPoint x: 124, startPoint y: 38, endPoint x: 101, endPoint y: 38, distance: 23.6
click at [101, 38] on input "flood" at bounding box center [154, 37] width 112 height 13
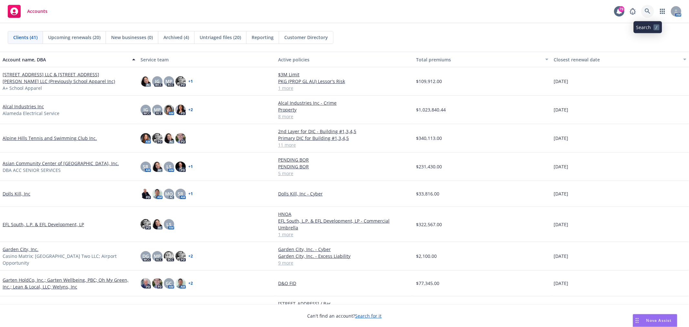
click at [646, 12] on icon at bounding box center [646, 10] width 5 height 5
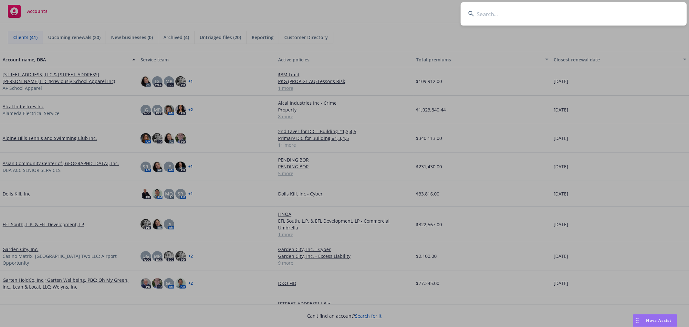
click at [586, 20] on input at bounding box center [573, 13] width 226 height 23
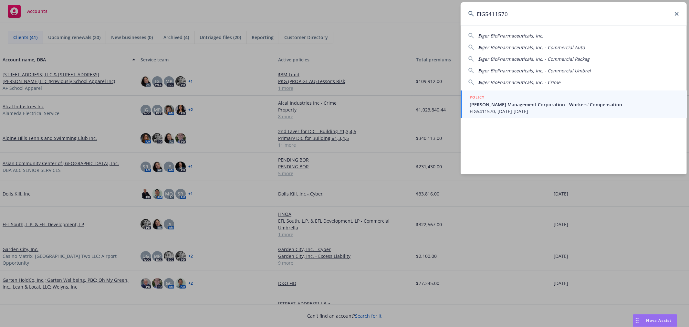
type input "EIG5411570"
click at [545, 106] on span "Handley Management Corporation - Workers' Compensation" at bounding box center [573, 104] width 209 height 7
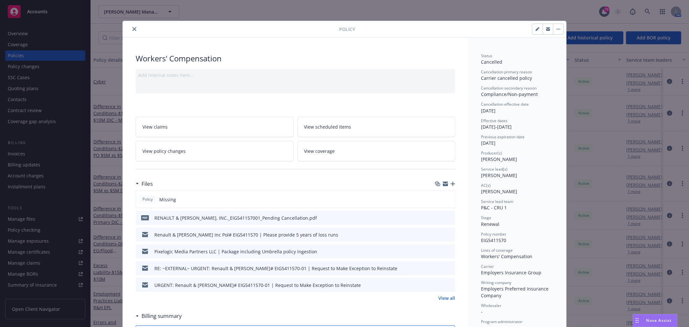
click at [443, 300] on link "View all" at bounding box center [446, 297] width 17 height 7
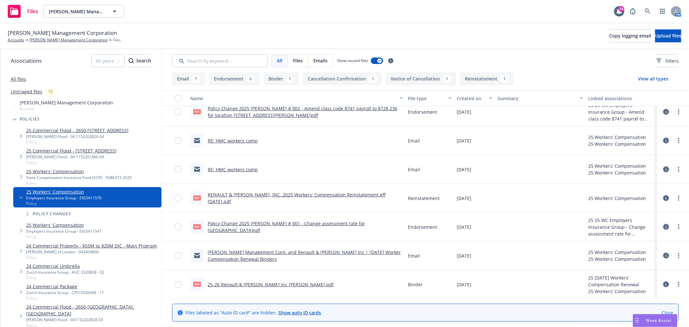
scroll to position [180, 0]
click at [265, 281] on link "25-26 Renault & Handley Inc WC Binder.pdf" at bounding box center [271, 284] width 126 height 6
click at [269, 227] on link "Policy Change 2025 WC ENDT # 001 - Change assessment rate for CA.pdf" at bounding box center [286, 226] width 157 height 13
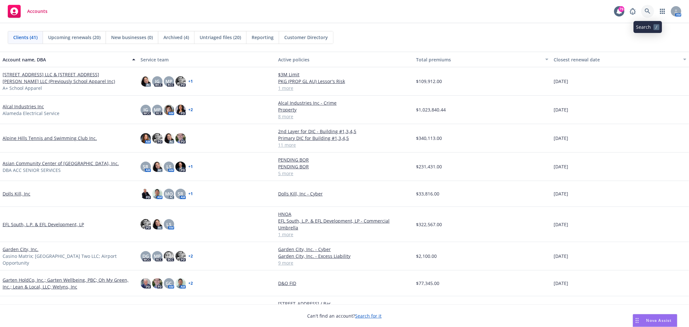
click at [653, 8] on link at bounding box center [647, 11] width 13 height 13
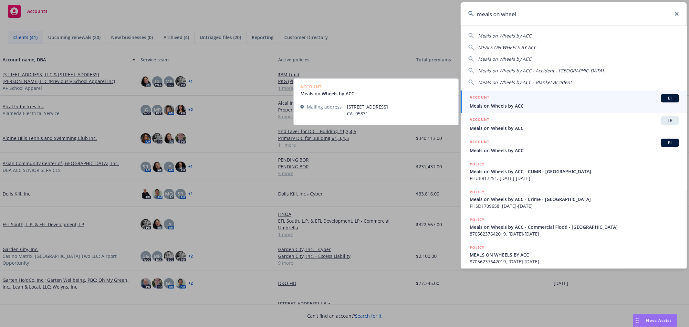
type input "meals on wheel"
click at [531, 99] on div "ACCOUNT BI" at bounding box center [573, 98] width 209 height 8
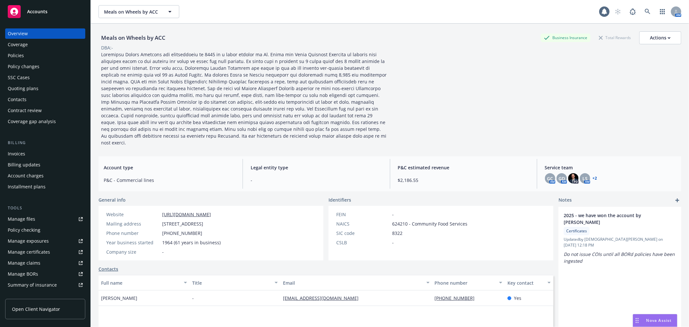
click at [46, 57] on div "Policies" at bounding box center [45, 55] width 75 height 10
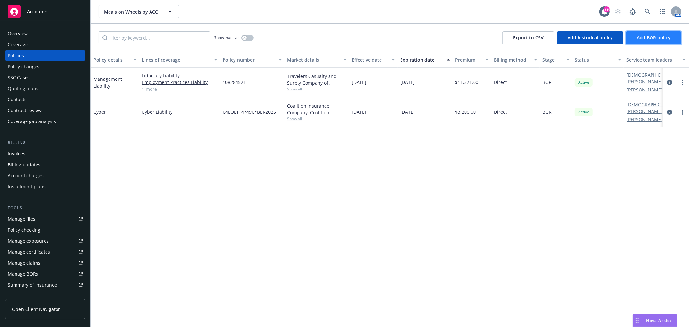
click at [652, 39] on span "Add BOR policy" at bounding box center [653, 38] width 34 height 6
select select "other"
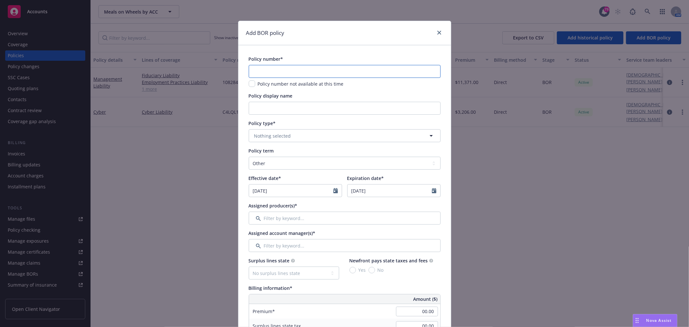
click at [307, 78] on input "text" at bounding box center [345, 71] width 192 height 13
type input "8705623764"
click at [308, 106] on input "Policy display name" at bounding box center [345, 108] width 192 height 13
type input "-"
type input "BOR PENDING"
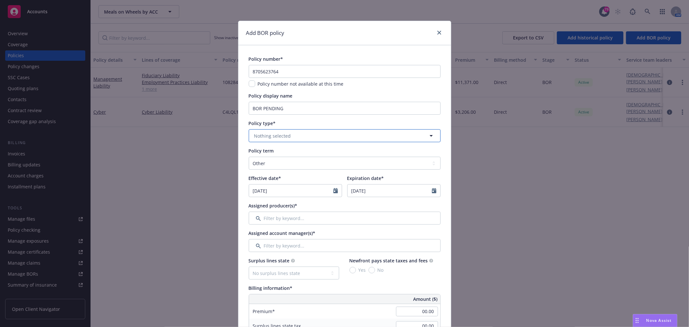
click at [298, 135] on button "Nothing selected" at bounding box center [345, 135] width 192 height 13
type input "flood"
click at [286, 151] on strong "Commercial Flood" at bounding box center [276, 154] width 40 height 6
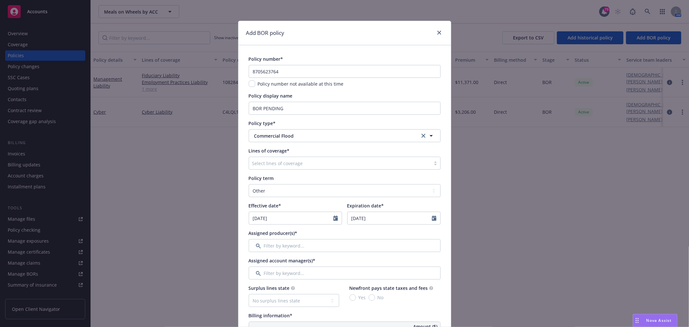
click at [282, 162] on div at bounding box center [339, 163] width 175 height 8
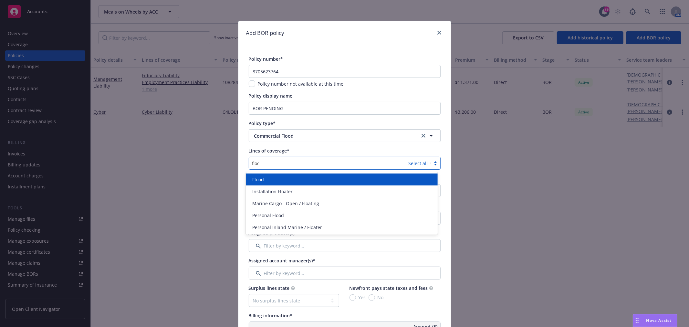
type input "flood"
click at [271, 181] on div "Flood" at bounding box center [342, 179] width 184 height 7
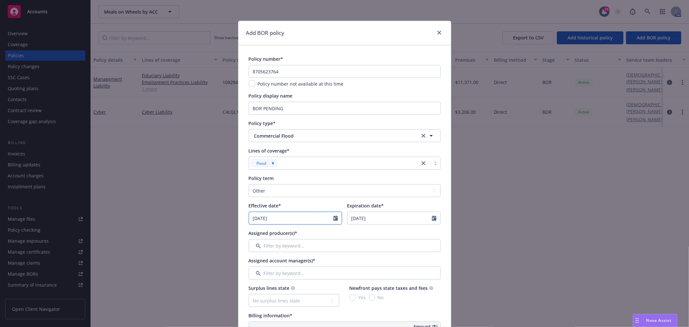
click at [301, 219] on input "[DATE]" at bounding box center [291, 218] width 84 height 12
click at [254, 234] on icon "button" at bounding box center [256, 233] width 4 height 4
select select "8"
click at [274, 273] on span "12" at bounding box center [277, 275] width 9 height 8
type input "08/12/2025"
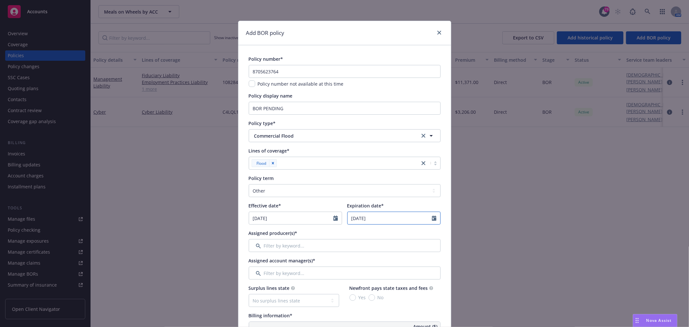
select select "9"
click at [391, 217] on input "[DATE]" at bounding box center [389, 218] width 84 height 12
click at [404, 265] on span "11" at bounding box center [407, 265] width 9 height 8
type input "[DATE]"
click at [309, 250] on input "Filter by keyword..." at bounding box center [345, 245] width 192 height 13
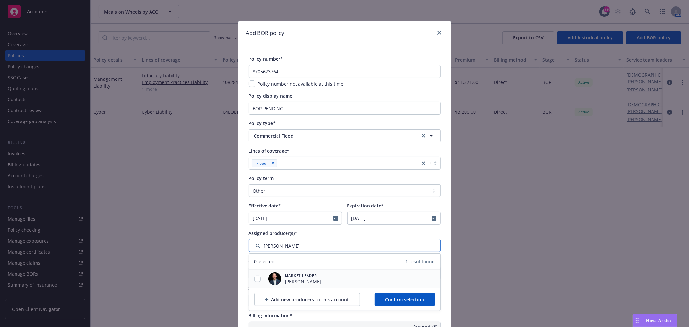
type input "[PERSON_NAME]"
click at [254, 276] on input "checkbox" at bounding box center [257, 278] width 6 height 6
checkbox input "true"
click at [414, 300] on span "Confirm selection" at bounding box center [404, 299] width 39 height 6
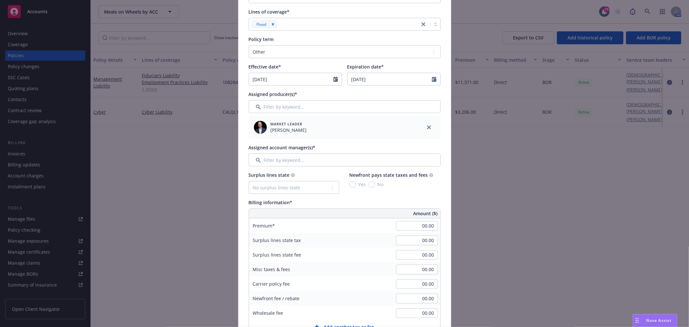
scroll to position [143, 0]
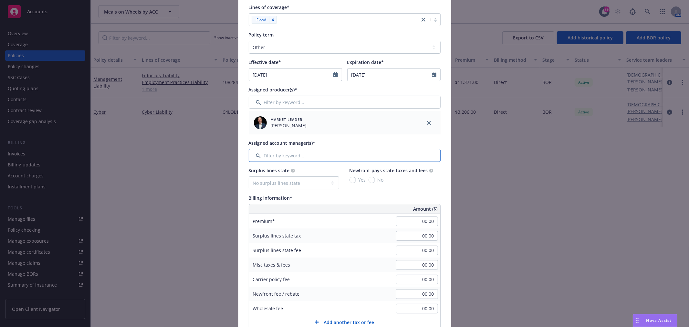
click at [311, 154] on input "Filter by keyword..." at bounding box center [345, 155] width 192 height 13
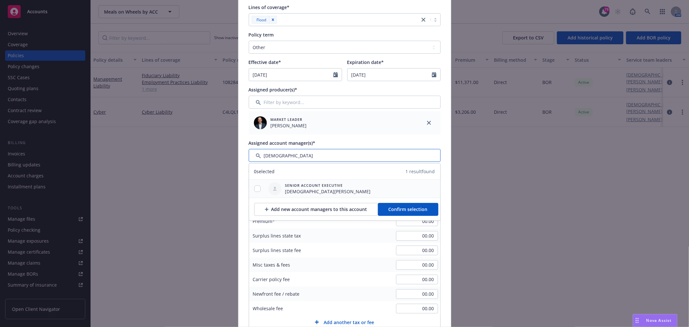
type input "[DEMOGRAPHIC_DATA]"
click at [256, 187] on input "checkbox" at bounding box center [257, 188] width 6 height 6
checkbox input "true"
click at [388, 208] on span "Confirm selection" at bounding box center [407, 209] width 39 height 6
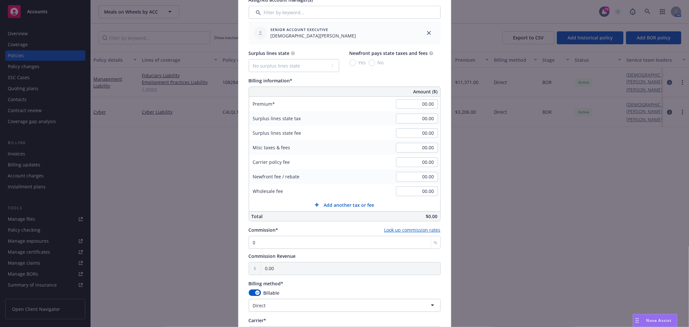
scroll to position [287, 0]
click at [423, 104] on input "00.00" at bounding box center [417, 104] width 42 height 10
type input "652.00"
click at [432, 119] on input "00.00" at bounding box center [417, 118] width 42 height 10
click at [407, 161] on input "00.00" at bounding box center [417, 162] width 42 height 10
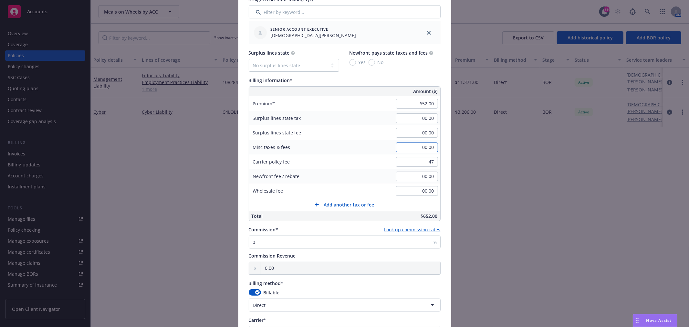
type input "47.00"
click at [398, 148] on input "00.00" at bounding box center [417, 147] width 42 height 10
type input "367.00"
click at [407, 162] on input "47.00" at bounding box center [417, 162] width 42 height 10
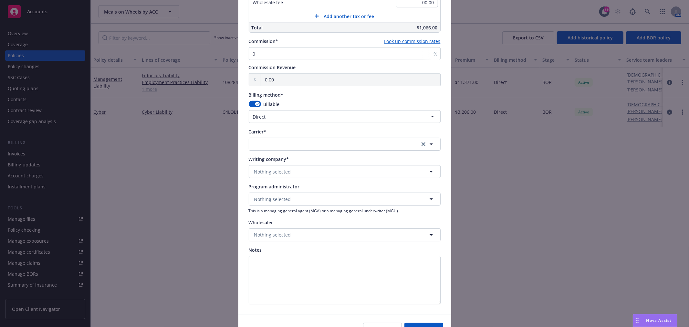
scroll to position [512, 0]
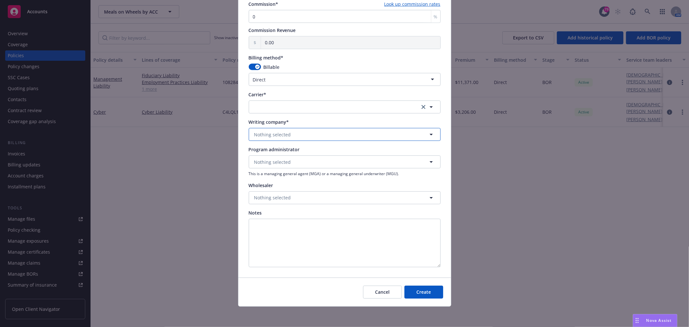
click at [324, 132] on button "Nothing selected" at bounding box center [345, 134] width 192 height 13
click at [290, 133] on button "Nothing selected" at bounding box center [345, 134] width 192 height 13
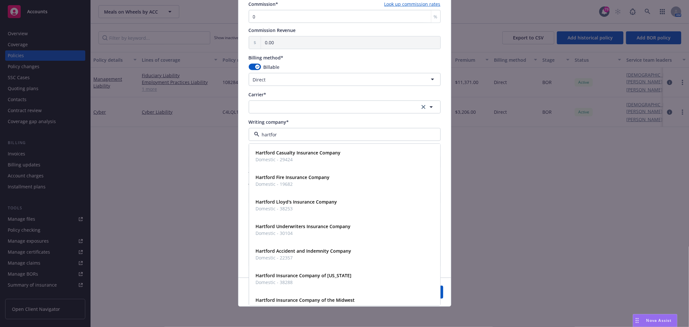
type input "[GEOGRAPHIC_DATA]"
click at [325, 298] on strong "Hartford Insurance Company of the Midwest" at bounding box center [305, 300] width 99 height 6
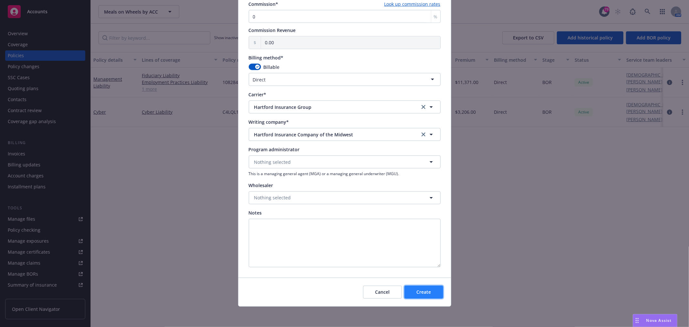
click at [430, 286] on button "Create" at bounding box center [423, 291] width 39 height 13
type input "[DATE]"
type input "00.00"
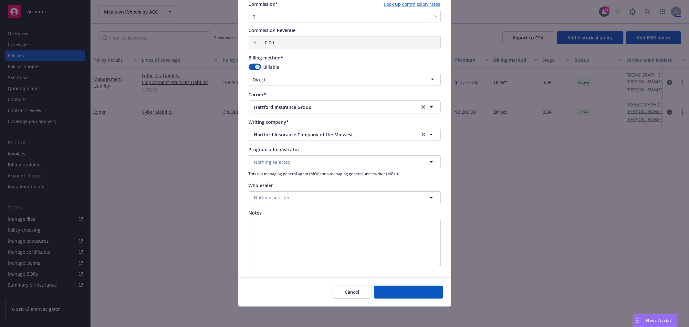
type input "00.00"
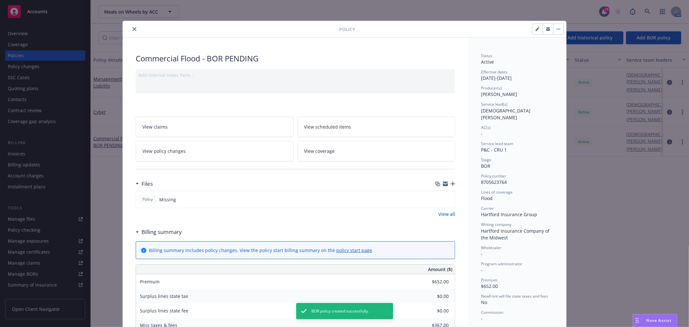
click at [535, 29] on icon "button" at bounding box center [536, 29] width 3 height 3
select select "BOR"
select select "other"
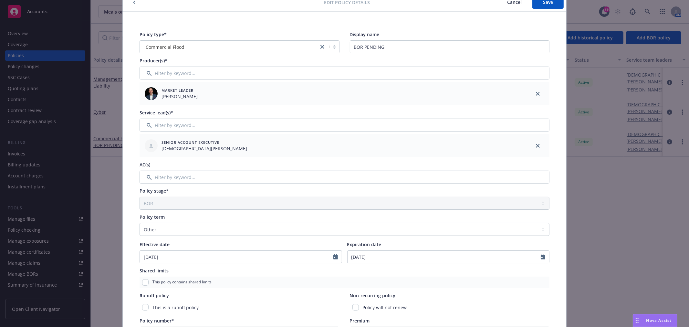
scroll to position [72, 0]
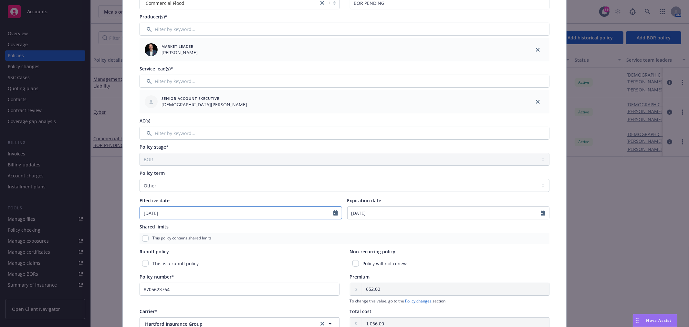
select select "8"
click at [317, 215] on input "08/12/2025" at bounding box center [236, 213] width 193 height 12
click at [202, 229] on input "2025" at bounding box center [195, 228] width 21 height 7
type input "2024"
click at [200, 230] on input "2024" at bounding box center [195, 228] width 21 height 7
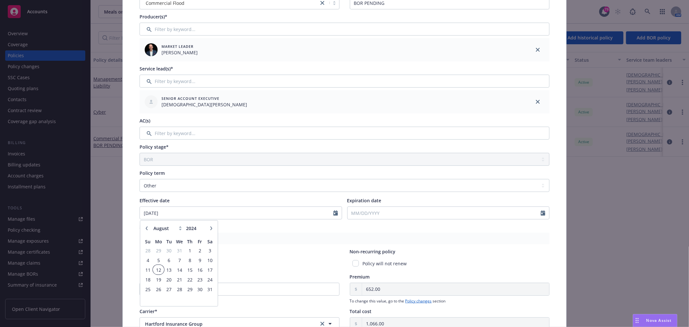
click at [154, 271] on span "12" at bounding box center [158, 269] width 10 height 8
type input "08/12/2024"
click at [322, 186] on select "Select policy term 12 Month 6 Month 4 Month 3 Month 2 Month 1 Month 36 Month (3…" at bounding box center [344, 185] width 410 height 13
select select "12"
click at [139, 179] on select "Select policy term 12 Month 6 Month 4 Month 3 Month 2 Month 1 Month 36 Month (3…" at bounding box center [344, 185] width 410 height 13
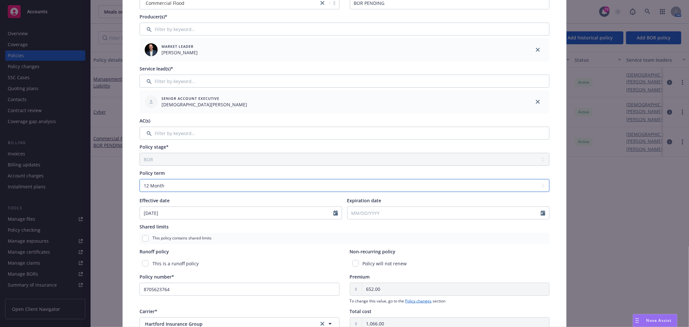
type input "08/12/2025"
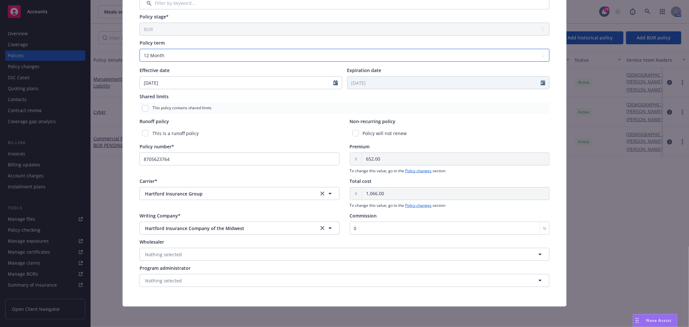
scroll to position [0, 0]
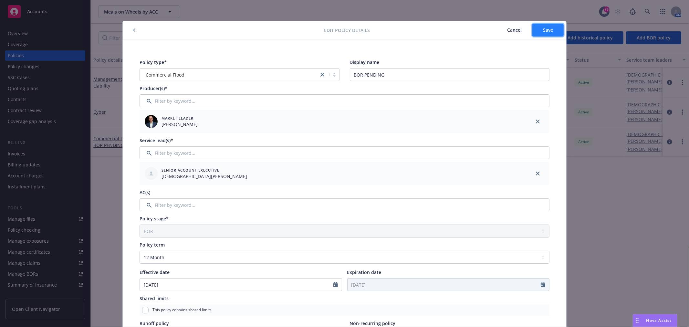
click at [539, 31] on button "Save" at bounding box center [547, 30] width 31 height 13
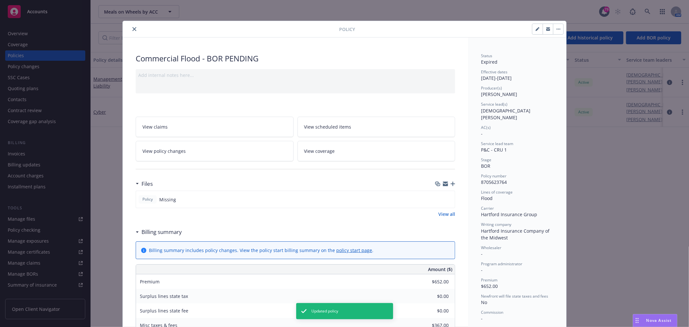
click at [535, 31] on icon "button" at bounding box center [536, 29] width 3 height 3
select select "BOR"
select select "12"
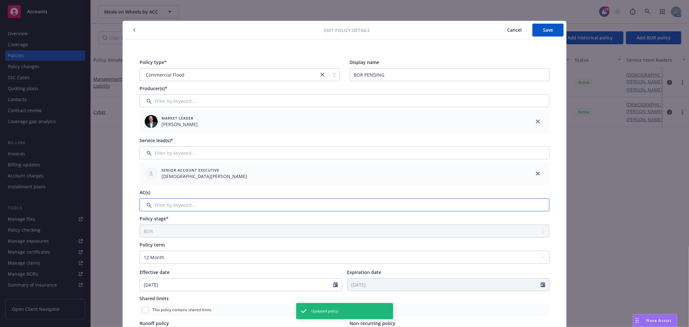
click at [189, 207] on input "Filter by keyword..." at bounding box center [344, 204] width 410 height 13
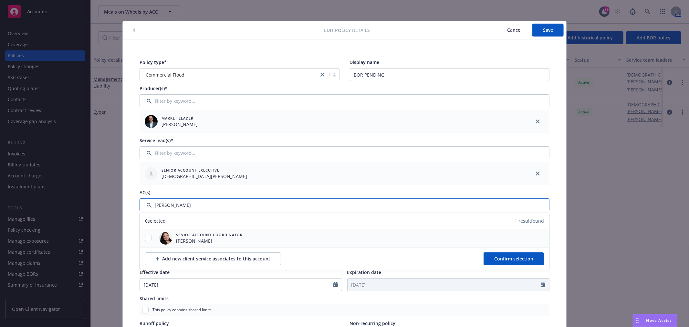
type input "[PERSON_NAME]"
click at [145, 236] on input "checkbox" at bounding box center [148, 238] width 6 height 6
checkbox input "true"
click at [497, 257] on span "Confirm selection" at bounding box center [513, 258] width 39 height 6
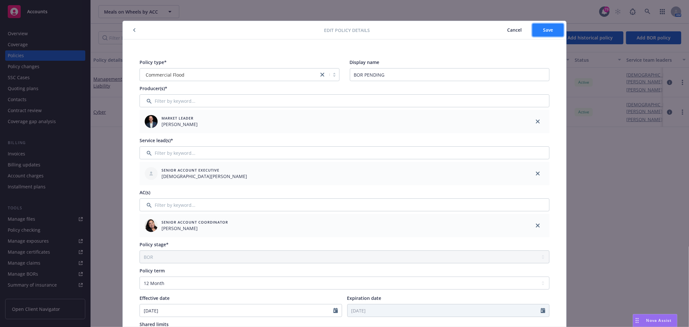
click at [545, 30] on span "Save" at bounding box center [548, 30] width 10 height 6
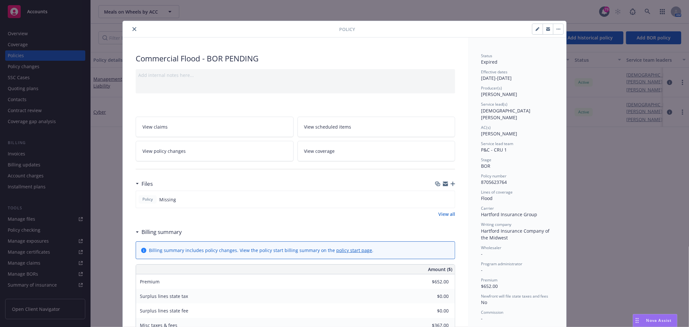
click at [451, 183] on icon "button" at bounding box center [452, 183] width 5 height 5
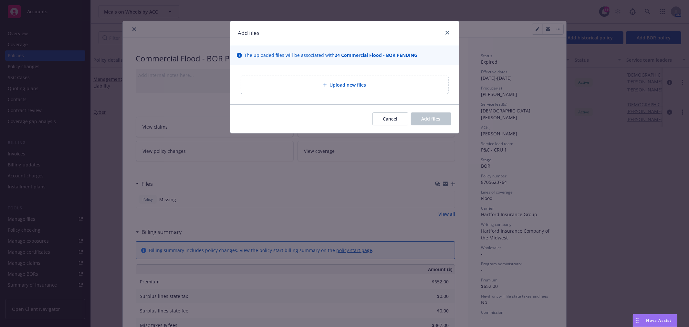
click at [364, 76] on div "Upload new files" at bounding box center [344, 85] width 207 height 18
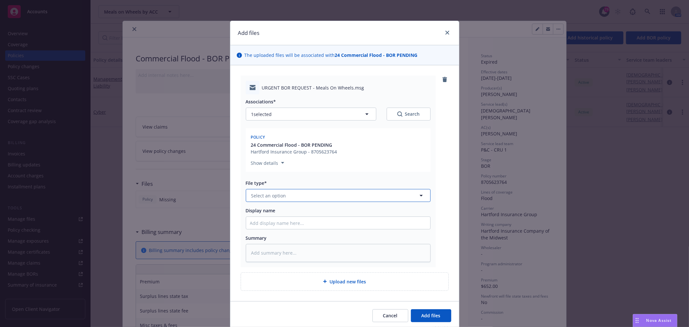
click at [282, 196] on button "Select an option" at bounding box center [338, 195] width 185 height 13
type input "e"
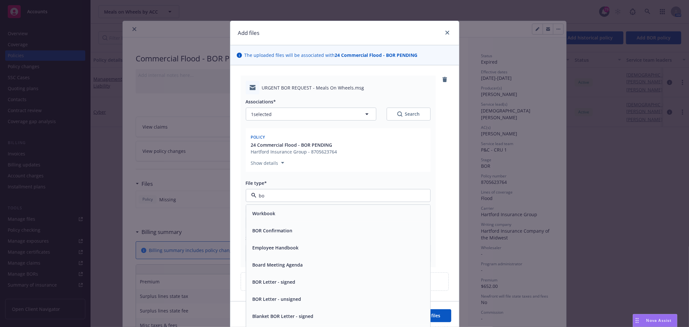
type input "bor"
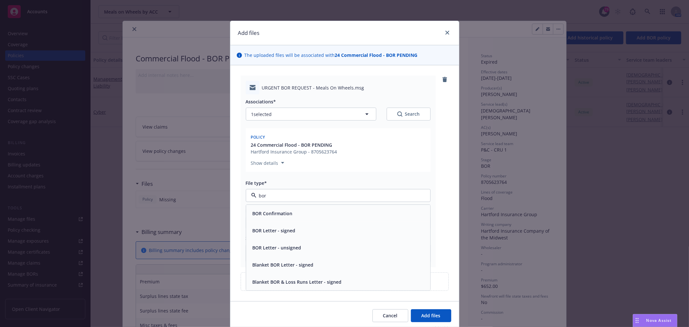
click at [282, 226] on div "BOR Letter - signed" at bounding box center [273, 230] width 47 height 9
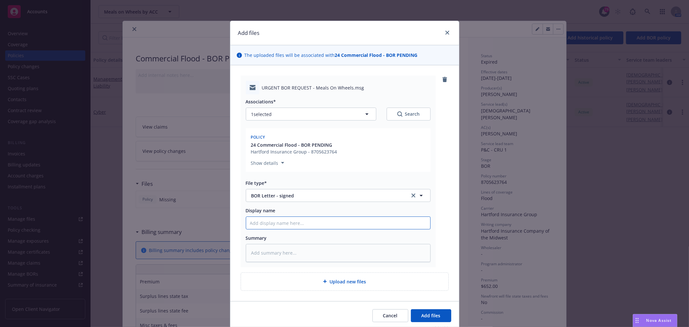
click at [279, 226] on input "Display name" at bounding box center [338, 223] width 184 height 12
type textarea "x"
type input "B"
type textarea "x"
type input "BO"
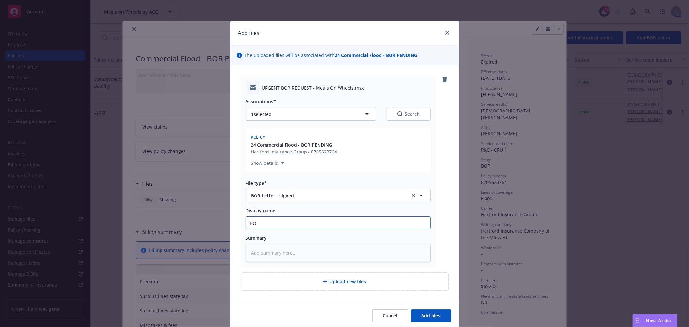
type textarea "x"
type input "BOR"
type textarea "x"
type input "BOR Re"
type textarea "x"
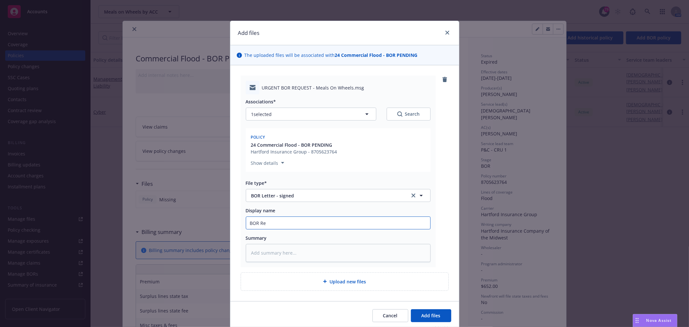
type input "BOR Req"
type textarea "x"
type input "BOR Requ"
type textarea "x"
type input "BOR Reque"
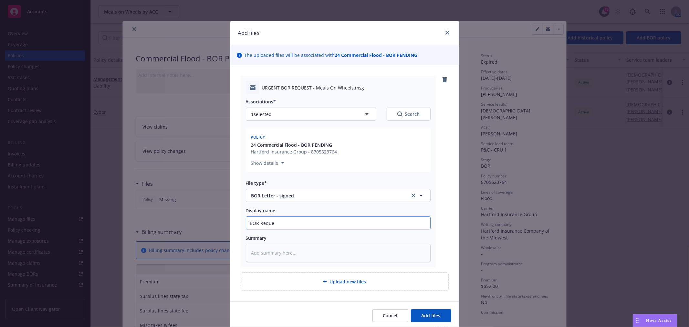
type textarea "x"
type input "BOR Reques"
type textarea "x"
type input "BOR Request"
type textarea "x"
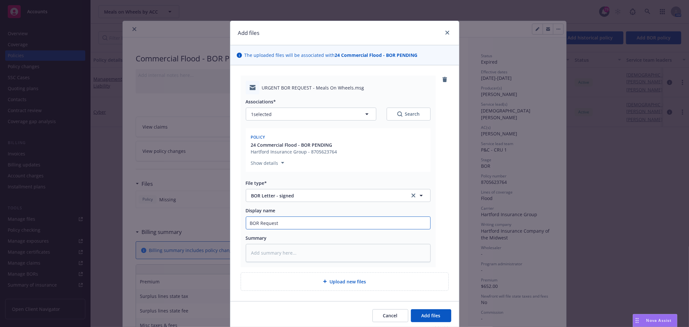
type input "BOR Request"
type textarea "x"
type input "BOR Request"
type textarea "x"
type input "BOR Reques"
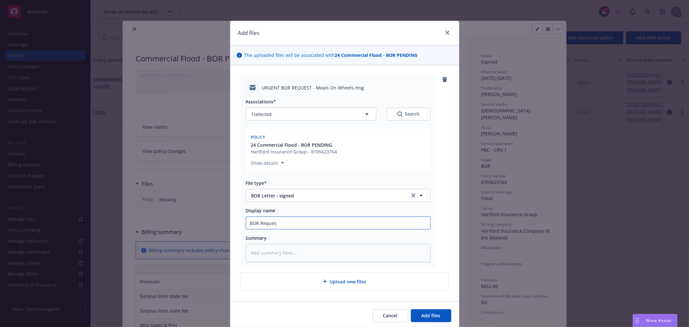
type textarea "x"
type input "BOR Reque"
type textarea "x"
type input "BOR Requ"
type textarea "x"
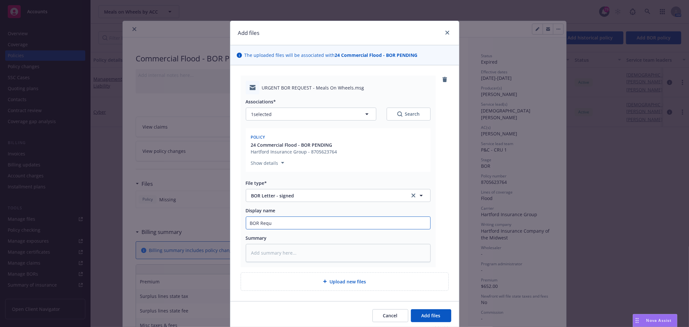
type input "BOR Req"
type textarea "x"
type input "BOR Re"
type textarea "x"
type input "BOR R"
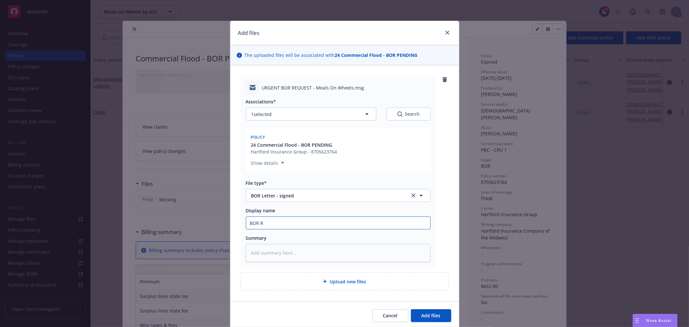
type textarea "x"
type input "BOR"
type textarea "x"
type input "BOR"
type textarea "x"
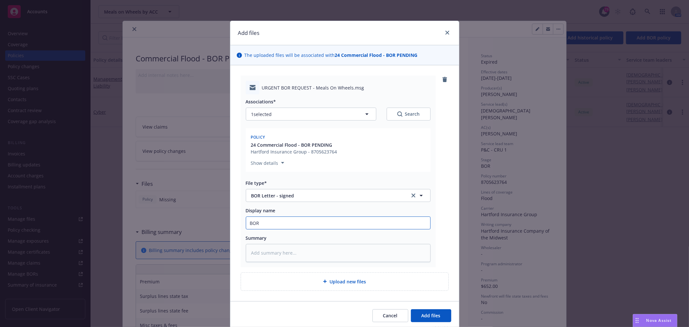
type input "BO"
type textarea "x"
type input "B"
type textarea "x"
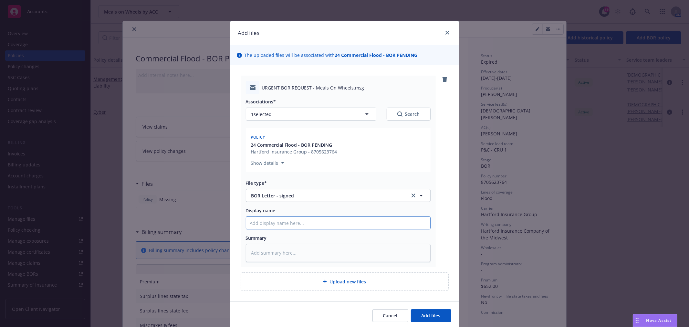
type input "T"
type textarea "x"
type input "To"
type textarea "x"
type input "To"
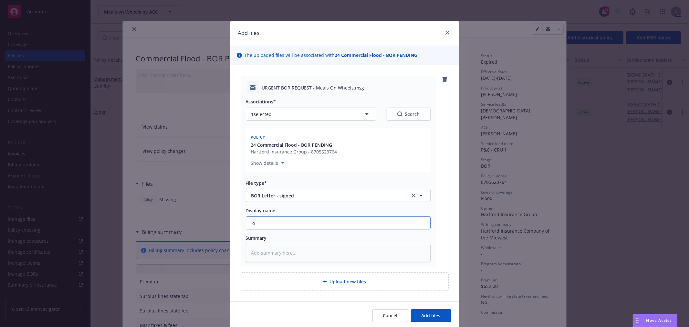
type textarea "x"
type input "To C"
type textarea "x"
type input "To Ca"
type textarea "x"
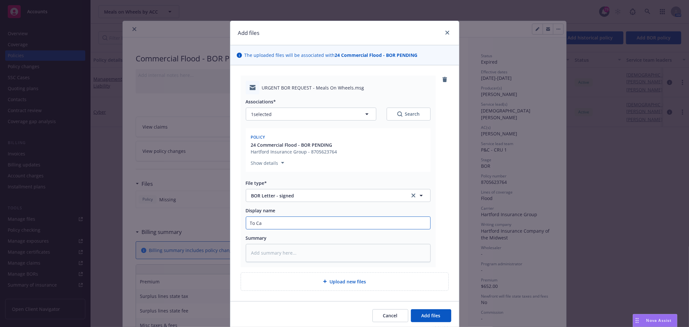
type input "To Car"
type textarea "x"
type input "To Carr"
type textarea "x"
type input "To Carri"
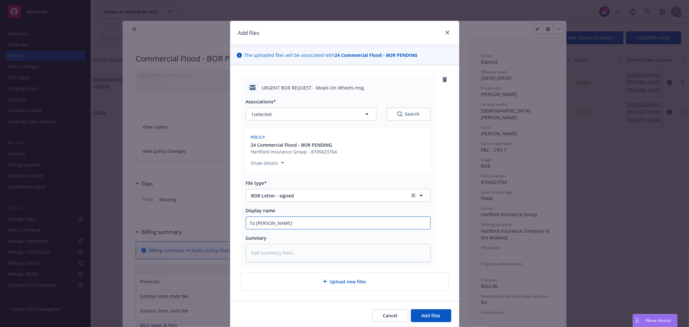
type textarea "x"
type input "To Carrie"
type textarea "x"
type input "To Carrier"
type textarea "x"
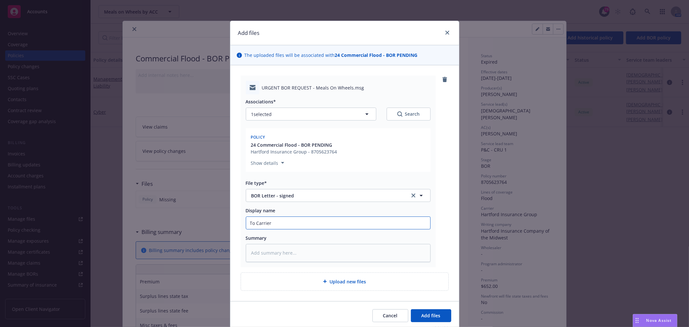
type input "To Carrier"
type textarea "x"
type input "To Carrier -"
type textarea "x"
type input "To Carrier - B"
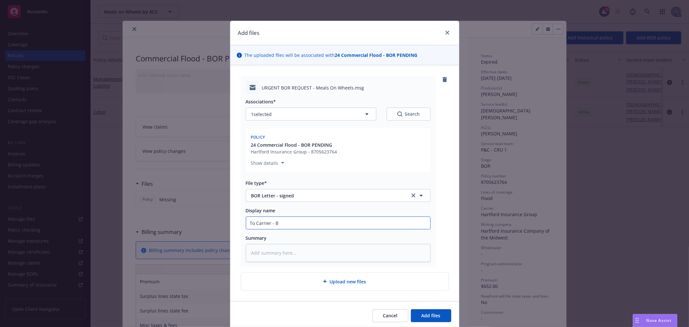
type textarea "x"
type input "To Carrier - BO"
type textarea "x"
type input "To Carrier - BOR"
type textarea "x"
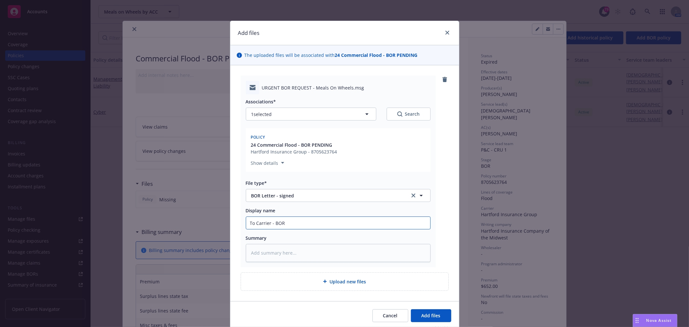
type input "To Carrier - BOR L"
type textarea "x"
type input "To Carrier - BOR Le"
type textarea "x"
type input "To Carrier - BOR Let"
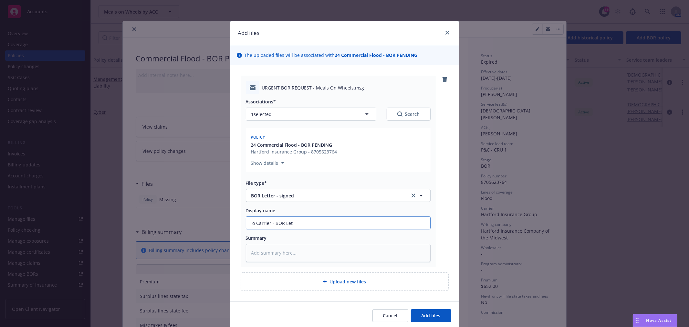
type textarea "x"
type input "To Carrier - BOR Lett"
type textarea "x"
type input "To Carrier - BOR Lette"
type textarea "x"
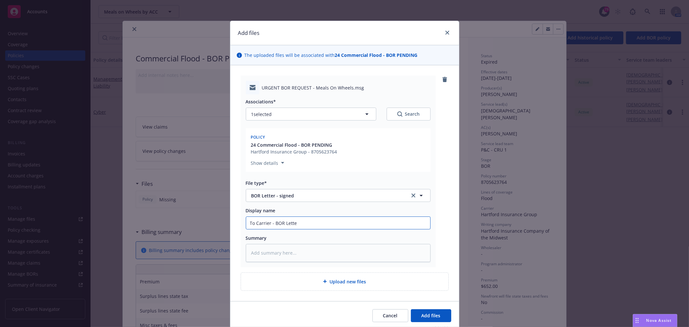
type input "To Carrier - BOR Letter"
drag, startPoint x: 301, startPoint y: 224, endPoint x: 283, endPoint y: 225, distance: 17.8
click at [283, 225] on input "To Carrier - BOR Letter" at bounding box center [338, 223] width 184 height 12
type textarea "x"
type input "To Carrier - BOR R"
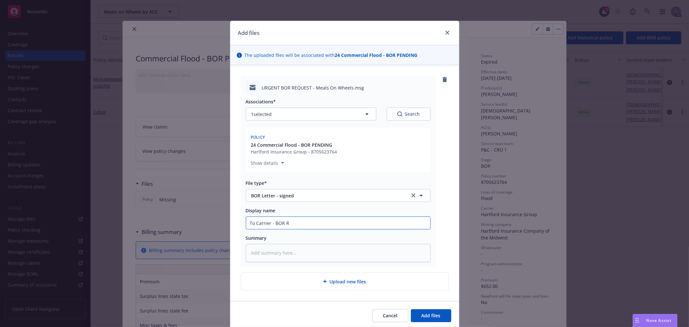
type textarea "x"
type input "To Carrier - BOR Re"
type textarea "x"
type input "To Carrier - BOR Req"
type textarea "x"
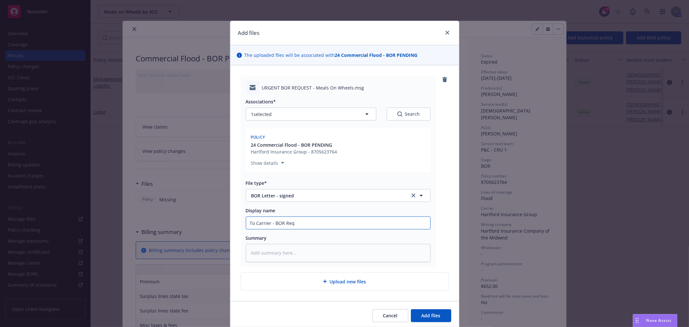
type input "To Carrier - BOR Requ"
type textarea "x"
type input "To Carrier - BOR Reque"
type textarea "x"
type input "To Carrier - BOR Reques"
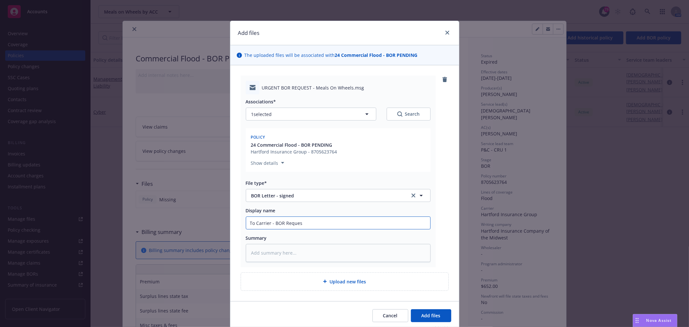
type textarea "x"
type input "To Carrier - BOR Request"
click at [432, 318] on span "Add files" at bounding box center [430, 315] width 19 height 6
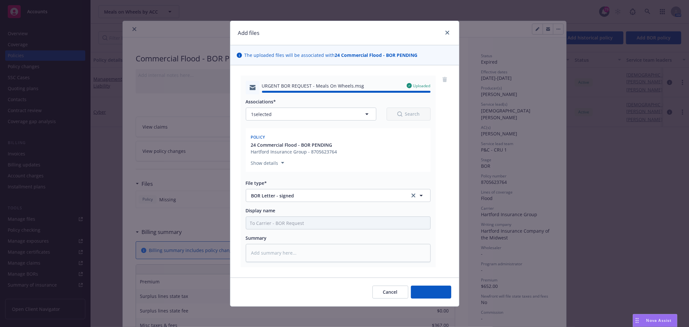
type textarea "x"
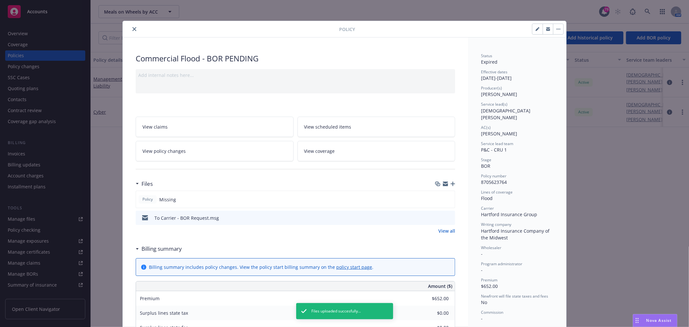
click at [132, 28] on icon "close" at bounding box center [134, 29] width 4 height 4
